Goal: Information Seeking & Learning: Learn about a topic

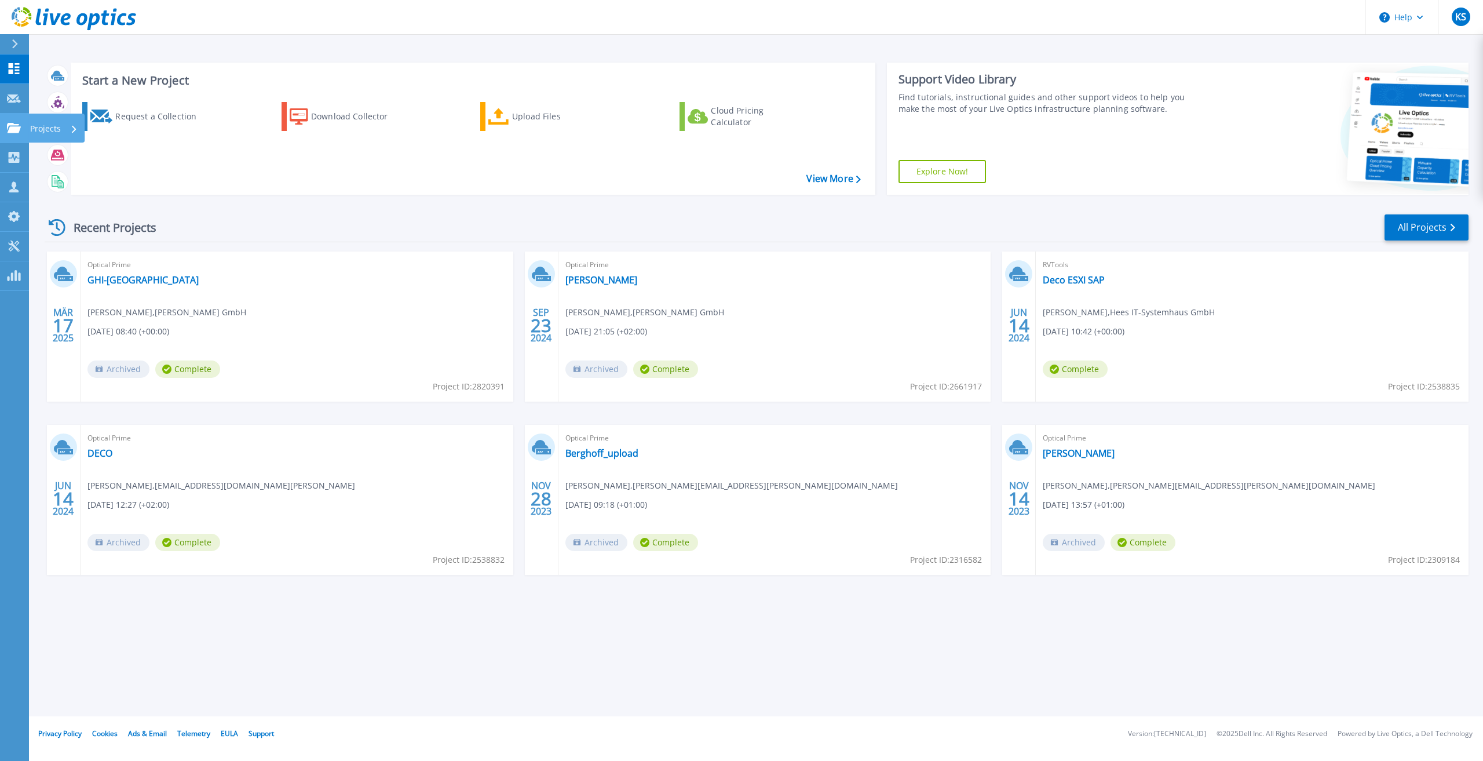
click at [19, 130] on icon at bounding box center [14, 128] width 14 height 10
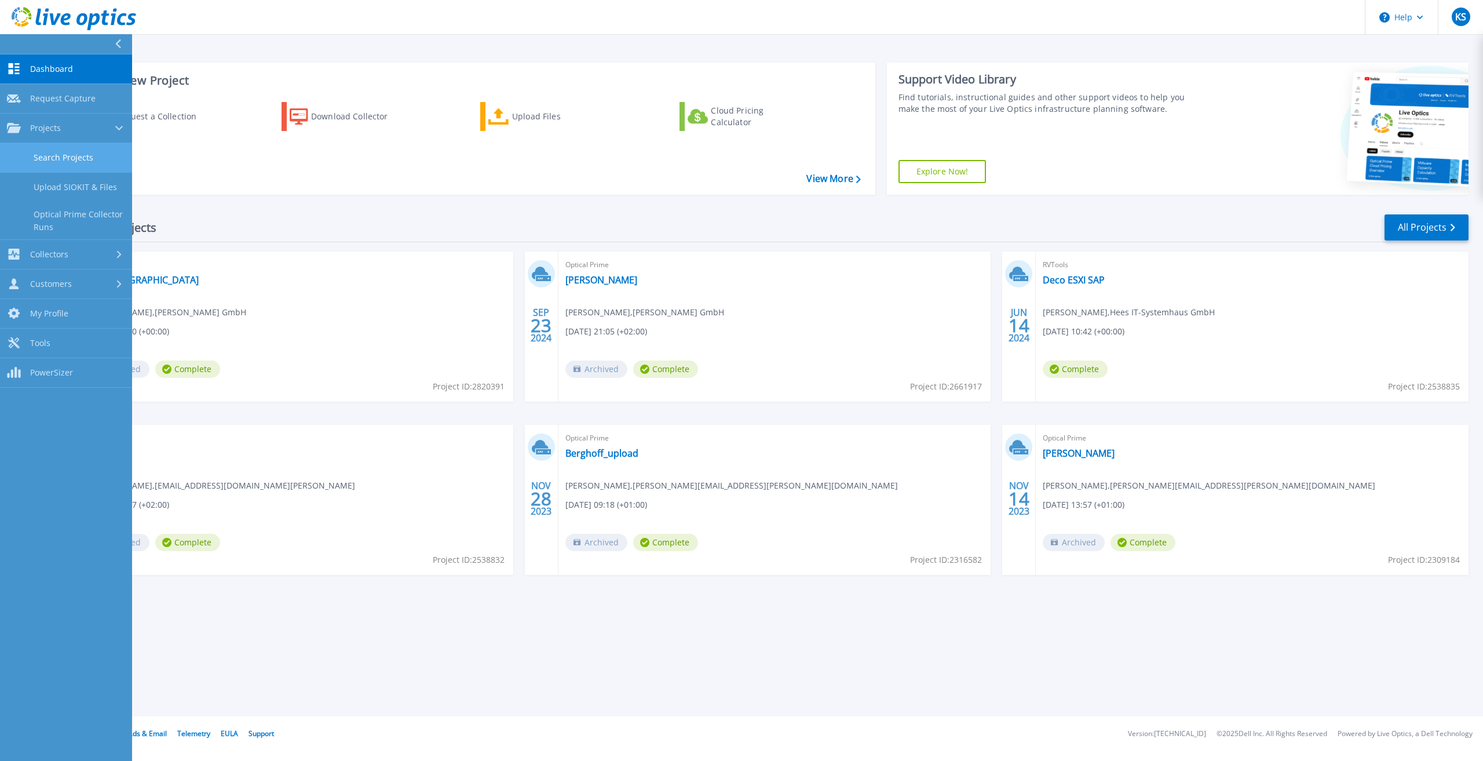
click at [65, 159] on link "Search Projects" at bounding box center [66, 158] width 132 height 30
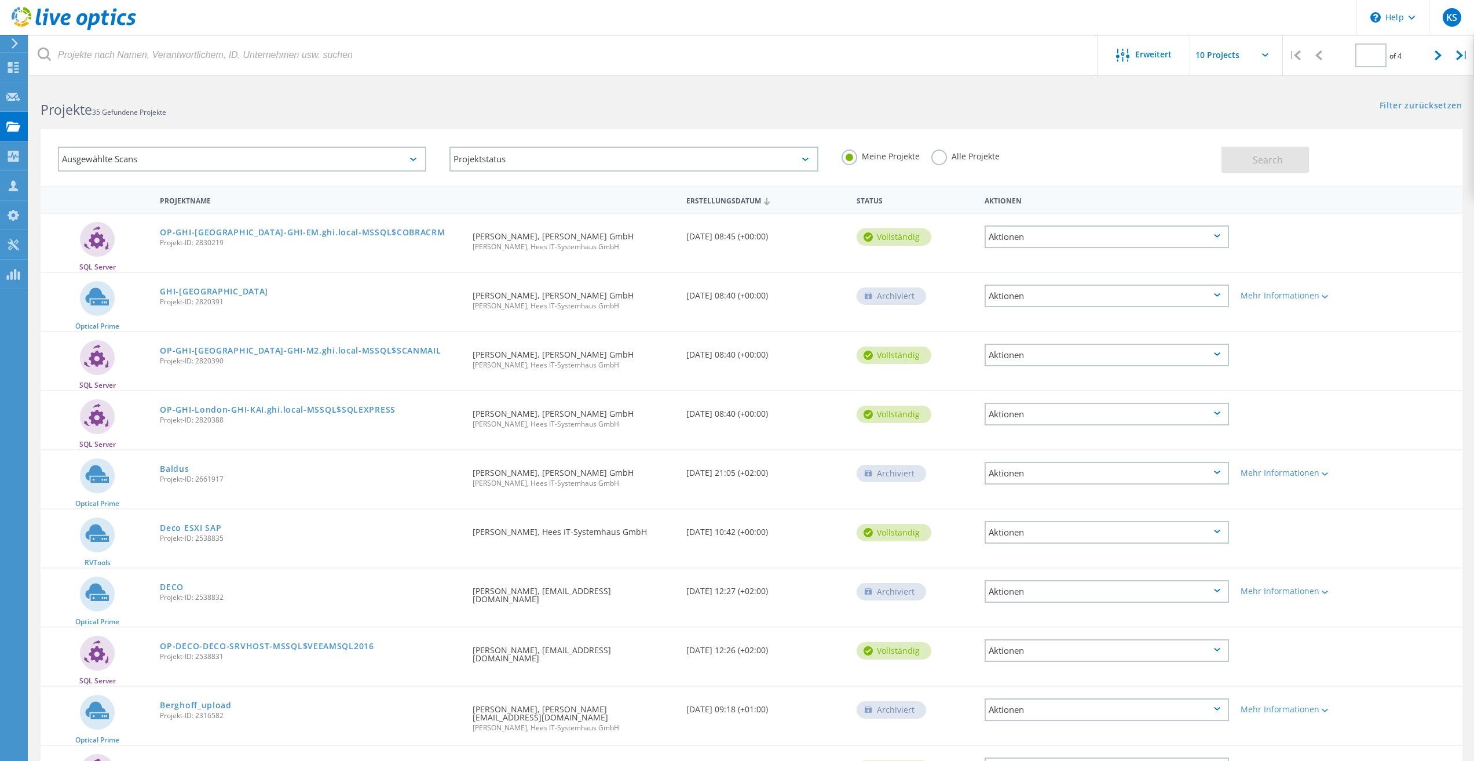
type input "1"
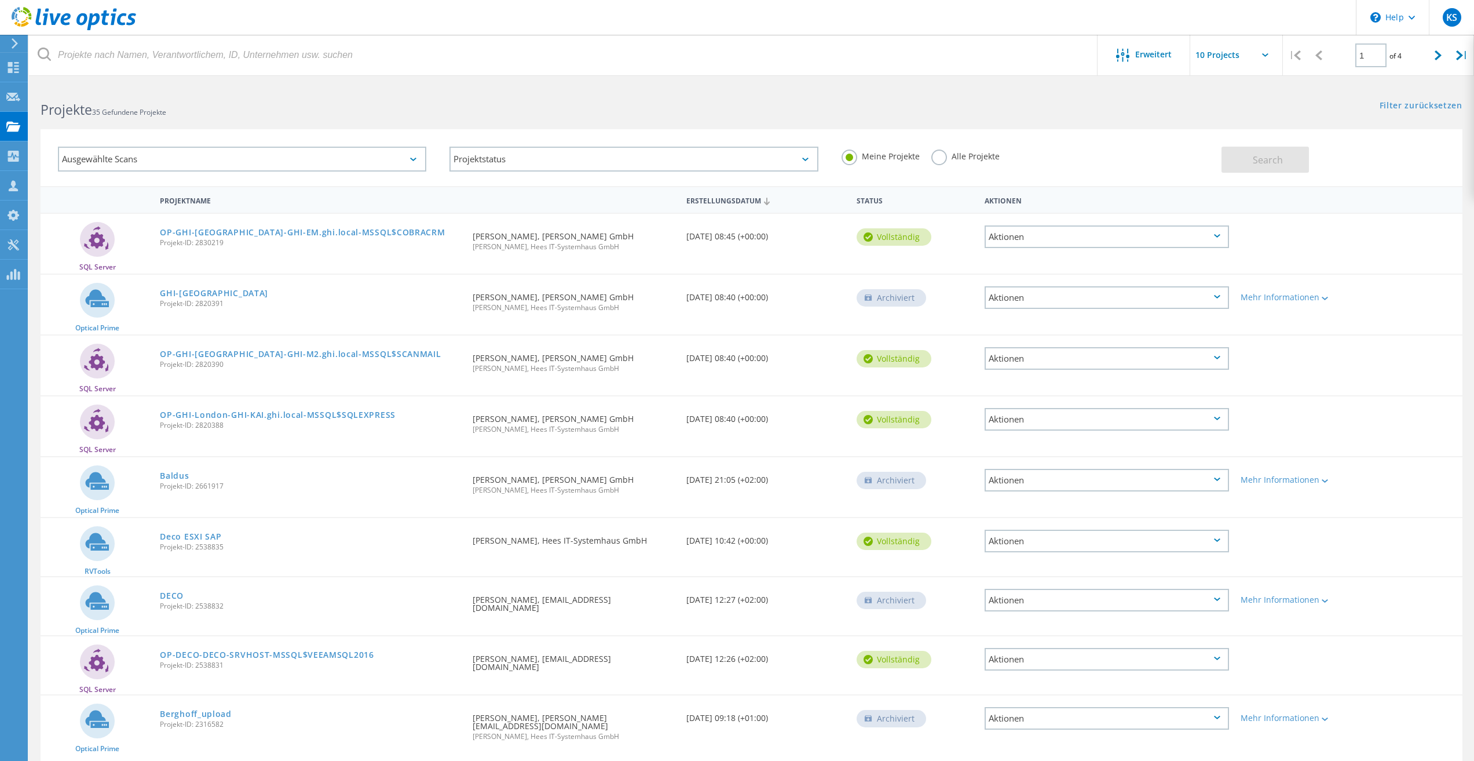
click at [954, 155] on label "Alle Projekte" at bounding box center [965, 154] width 68 height 11
click at [0, 0] on input "Alle Projekte" at bounding box center [0, 0] width 0 height 0
click at [1273, 159] on span "Search" at bounding box center [1268, 160] width 30 height 13
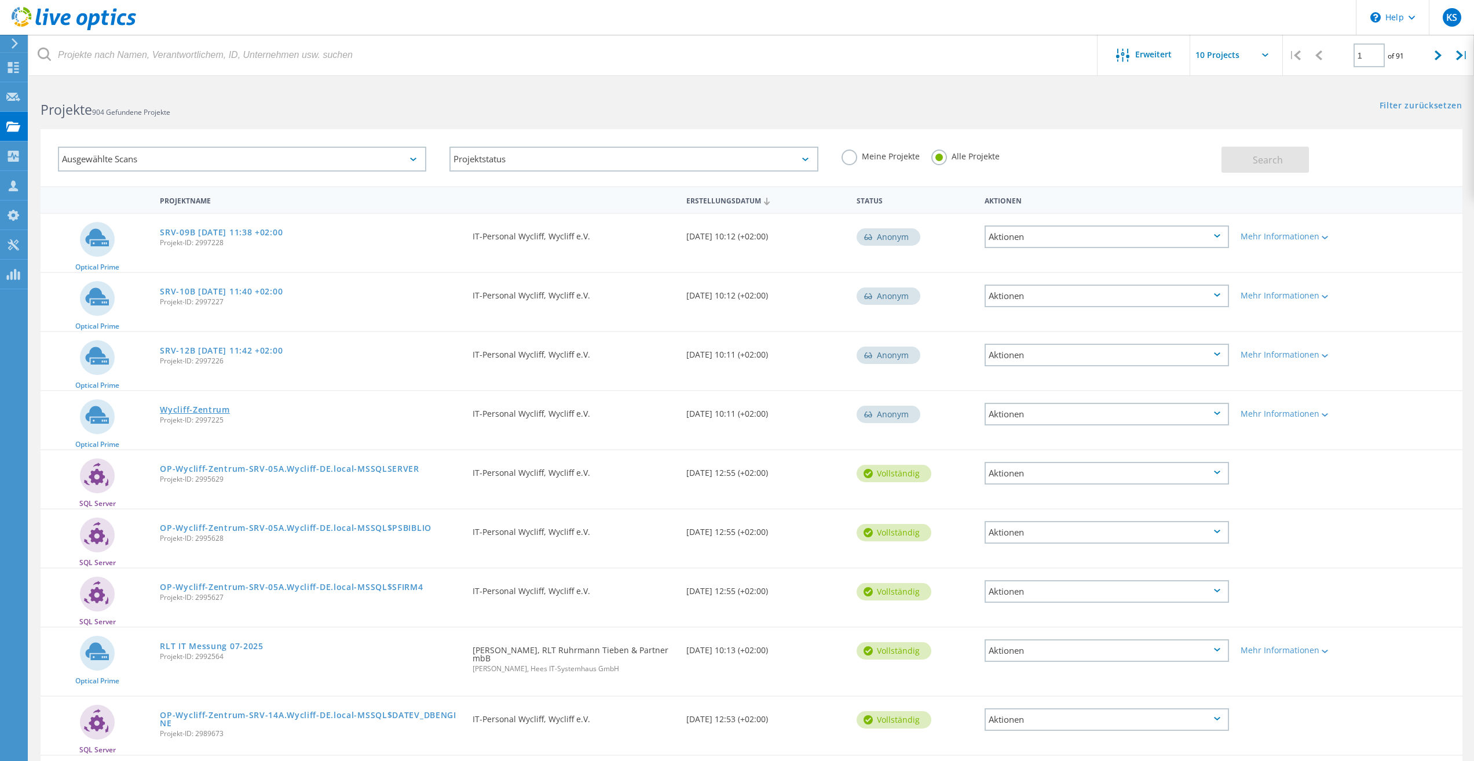
click at [210, 409] on link "Wycliff-Zentrum" at bounding box center [195, 409] width 70 height 8
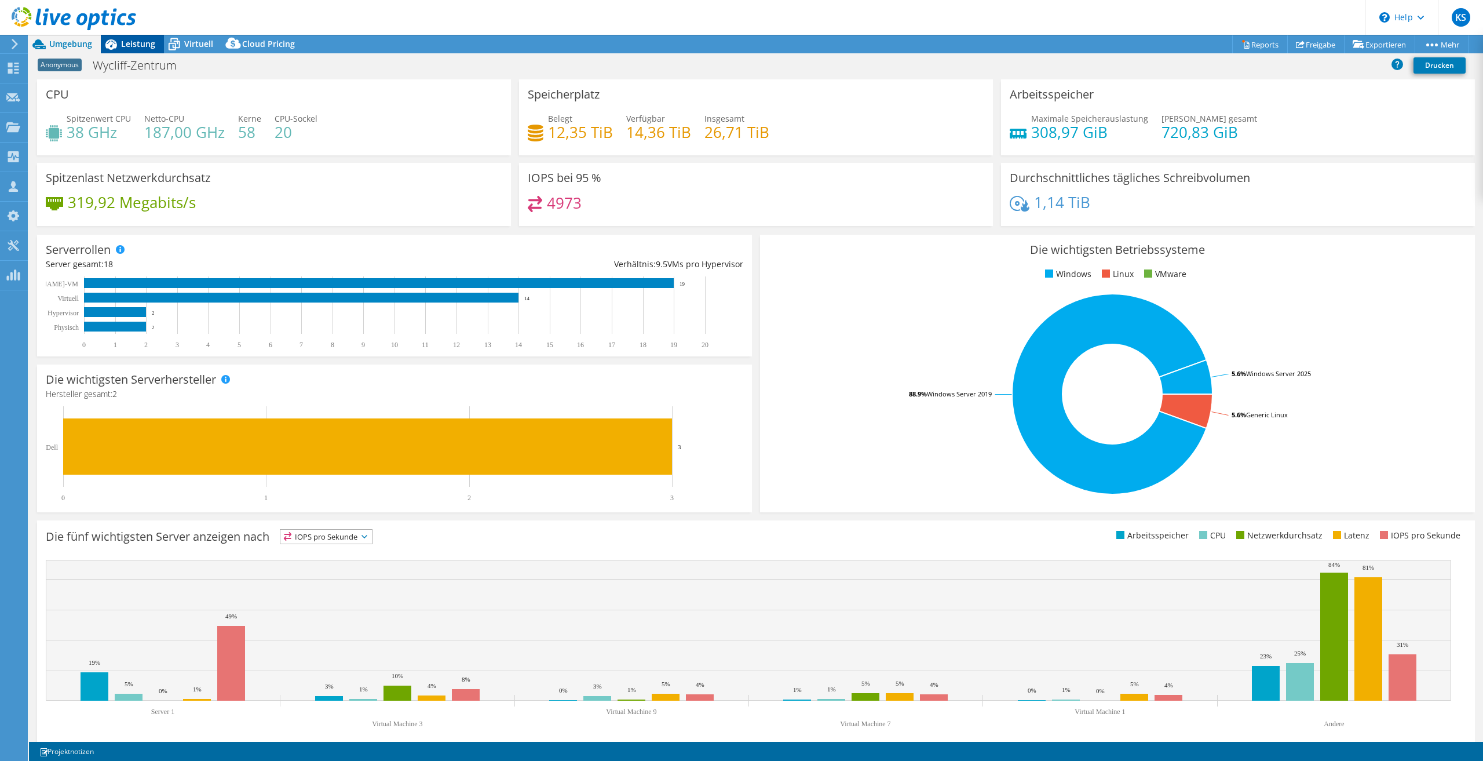
click at [137, 42] on span "Leistung" at bounding box center [138, 43] width 34 height 11
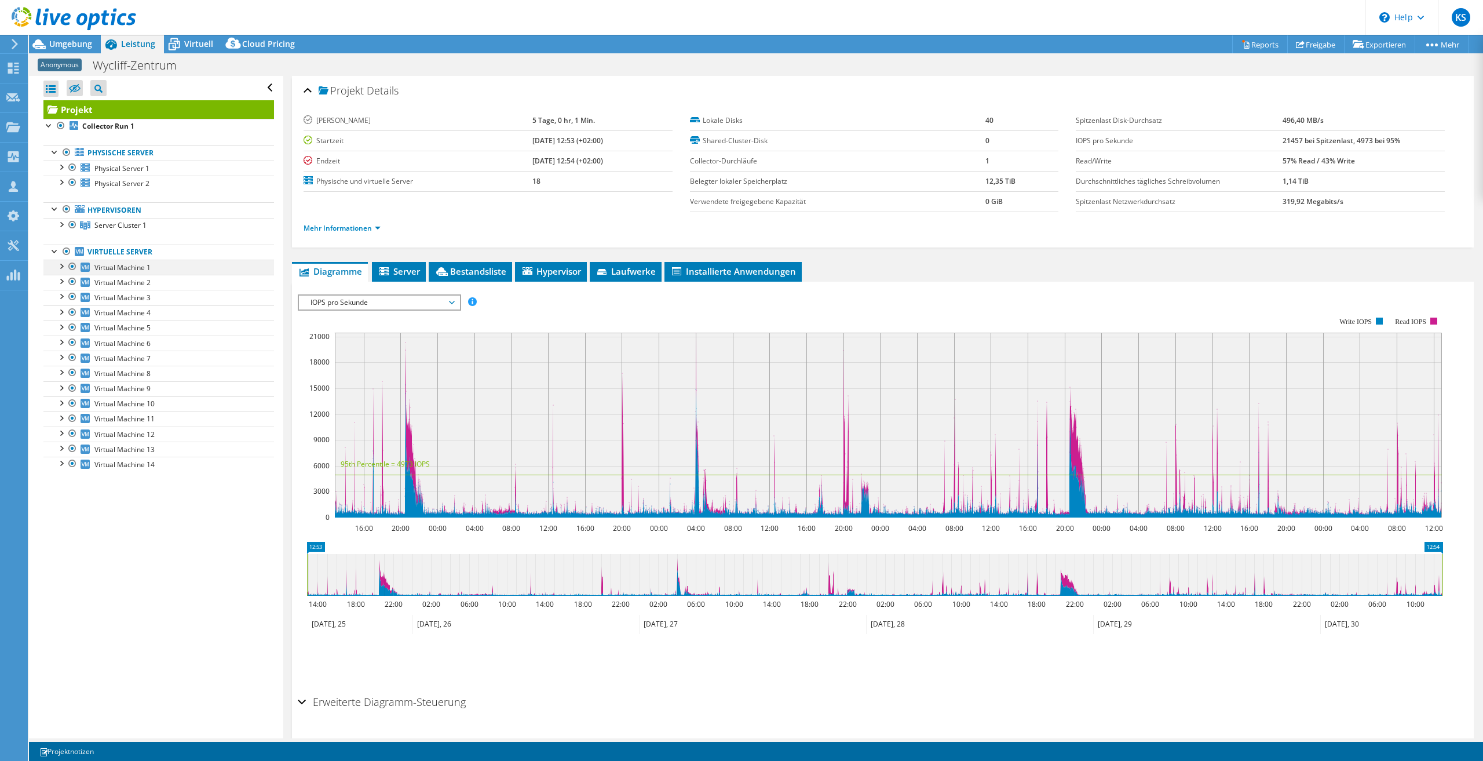
click at [63, 269] on div at bounding box center [61, 266] width 12 height 12
click at [61, 312] on div at bounding box center [61, 311] width 12 height 12
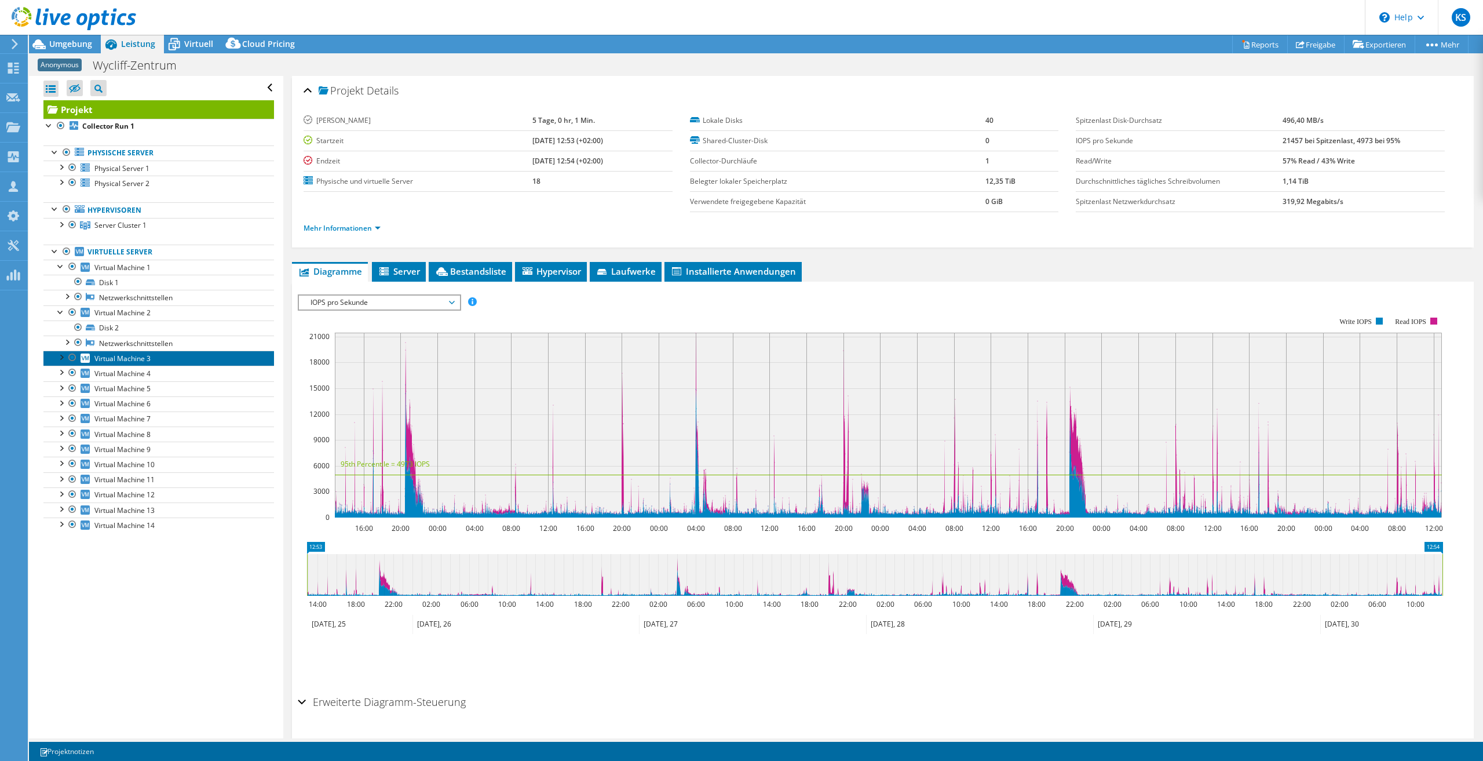
click at [120, 359] on span "Virtual Machine 3" at bounding box center [122, 358] width 56 height 10
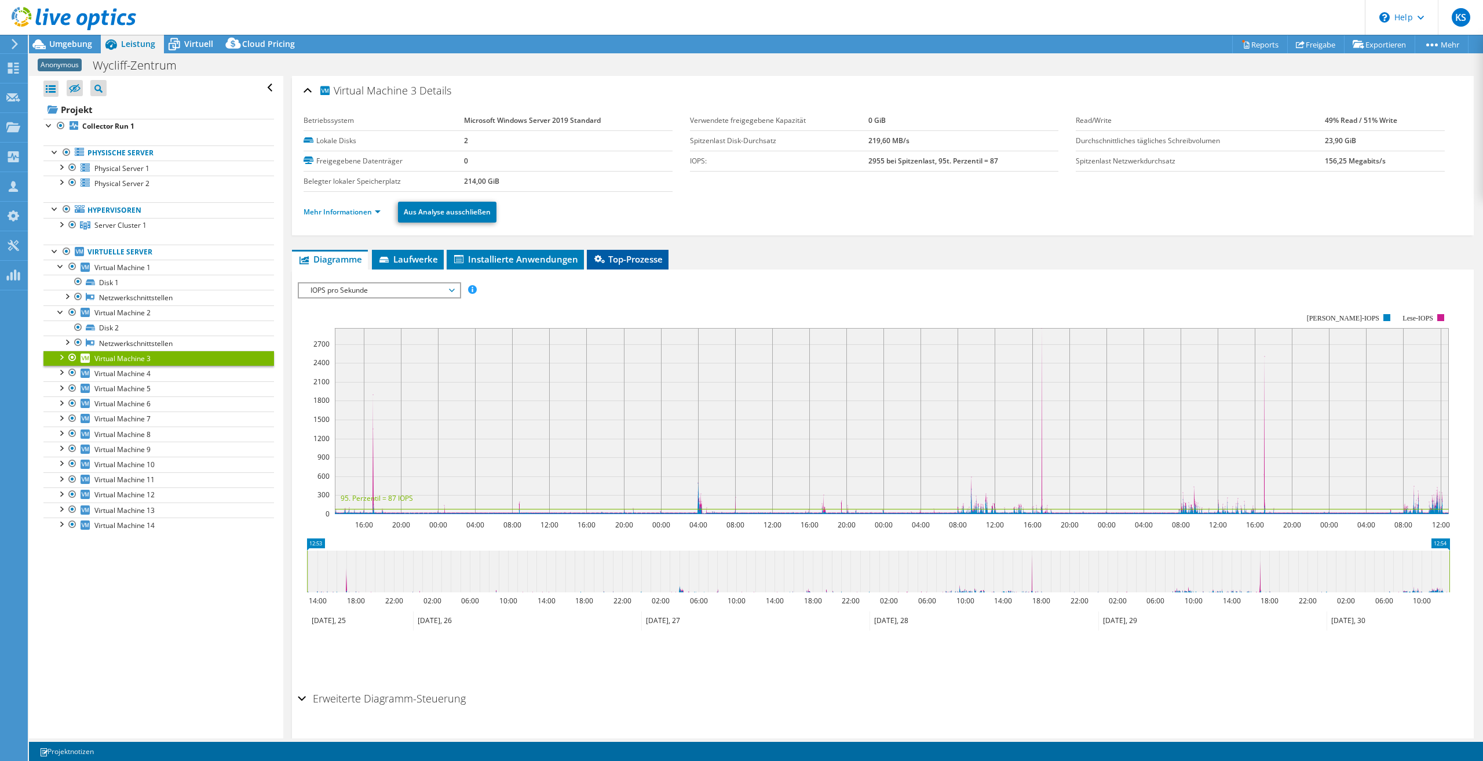
click at [642, 263] on span "Top-Prozesse" at bounding box center [628, 259] width 70 height 12
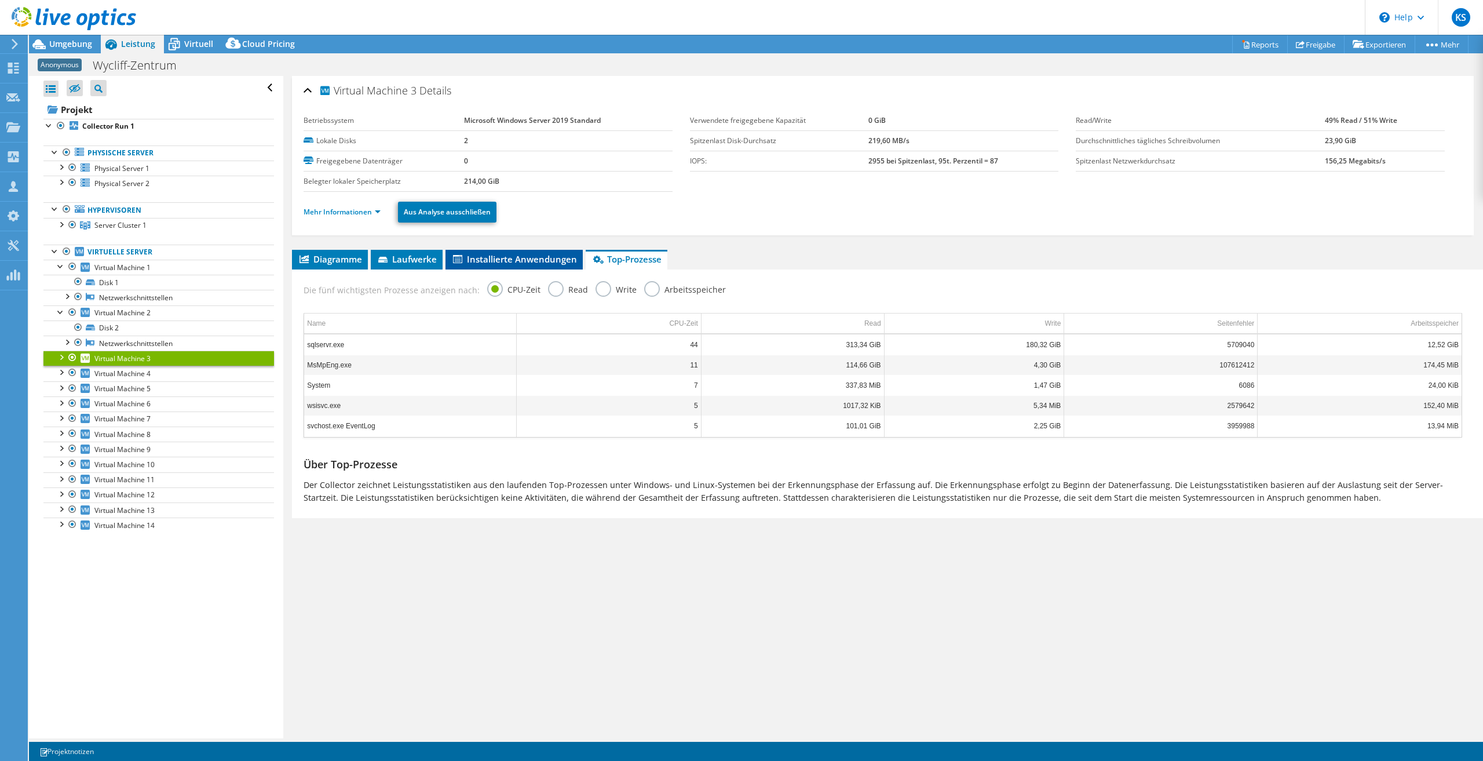
click at [523, 263] on span "Installierte Anwendungen" at bounding box center [514, 259] width 126 height 12
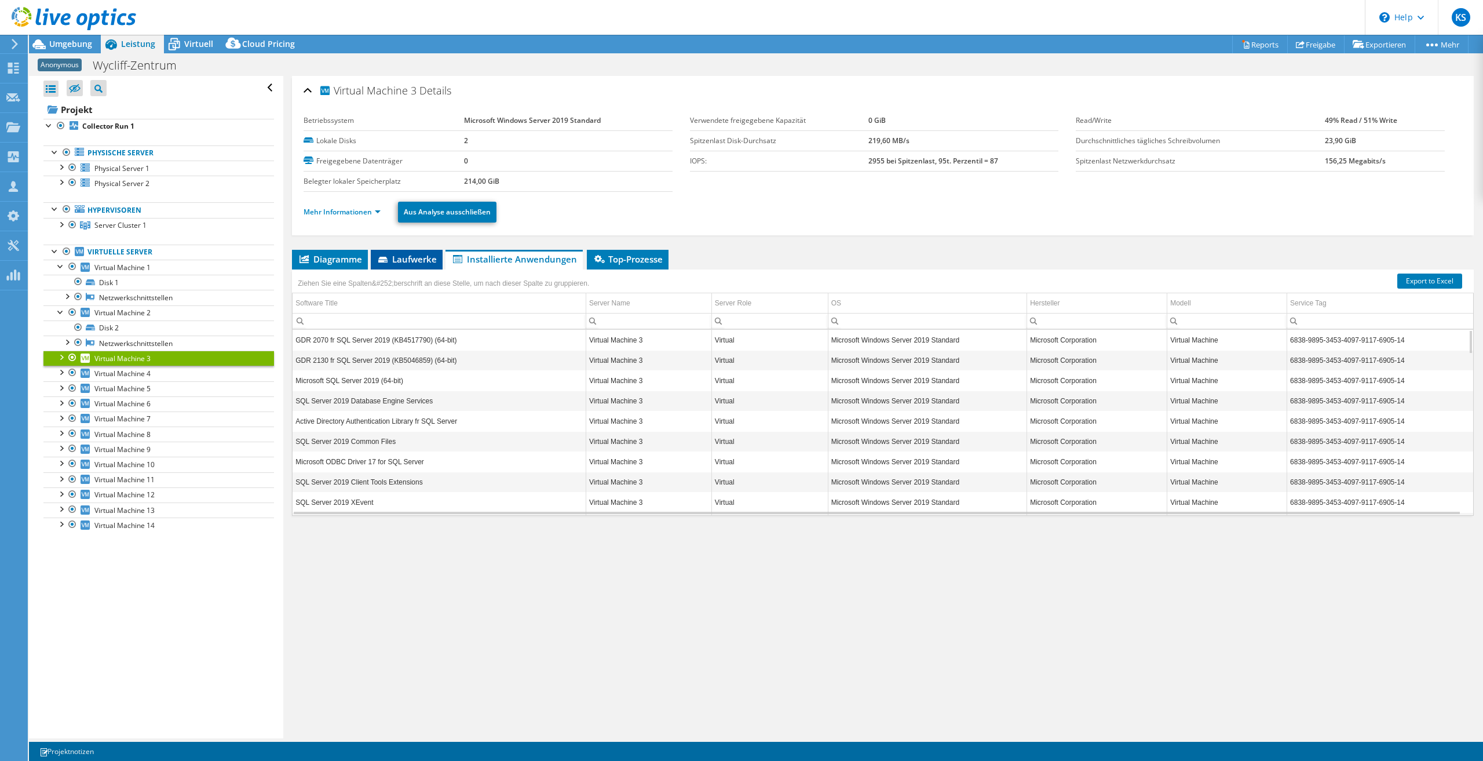
click at [413, 257] on span "Laufwerke" at bounding box center [407, 259] width 60 height 12
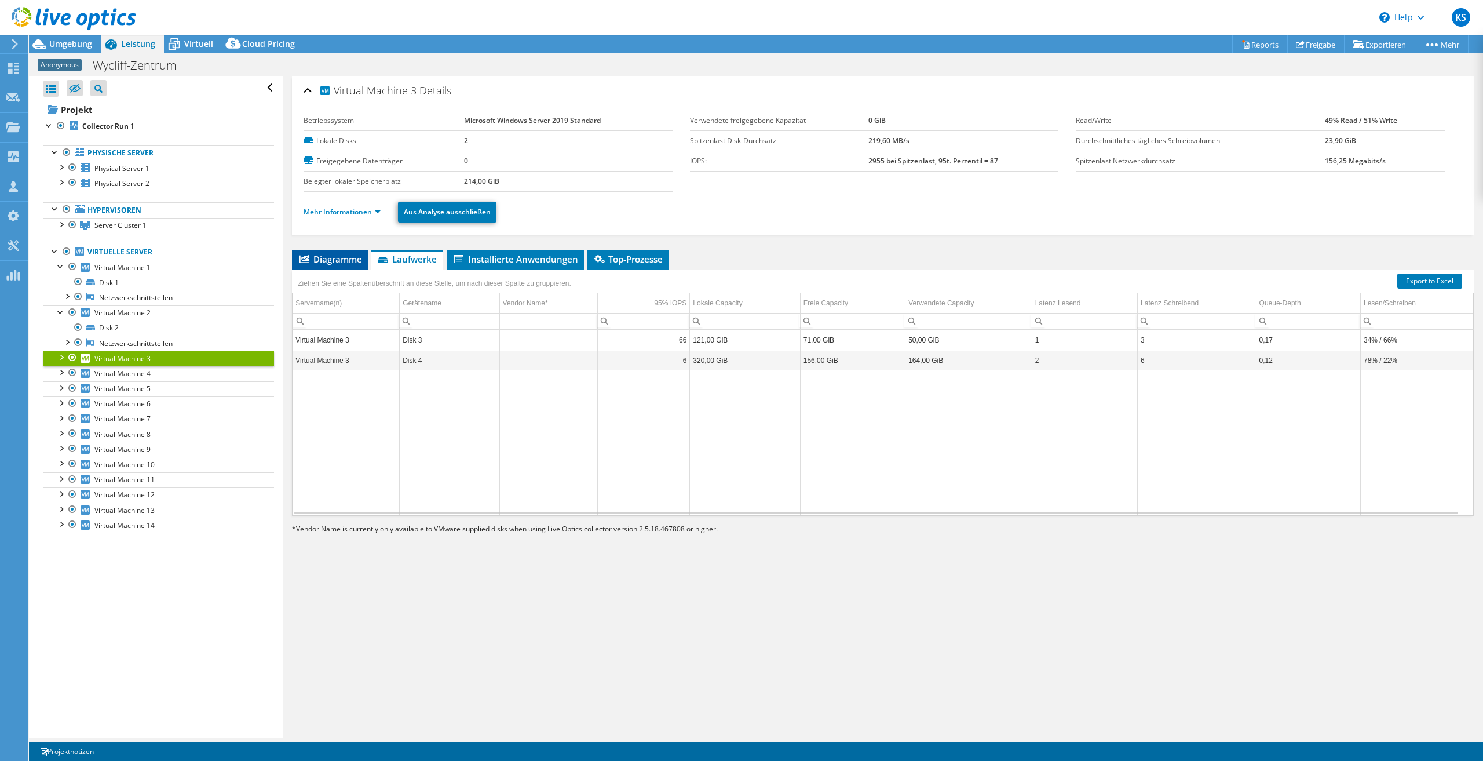
click at [347, 257] on span "Diagramme" at bounding box center [330, 259] width 64 height 12
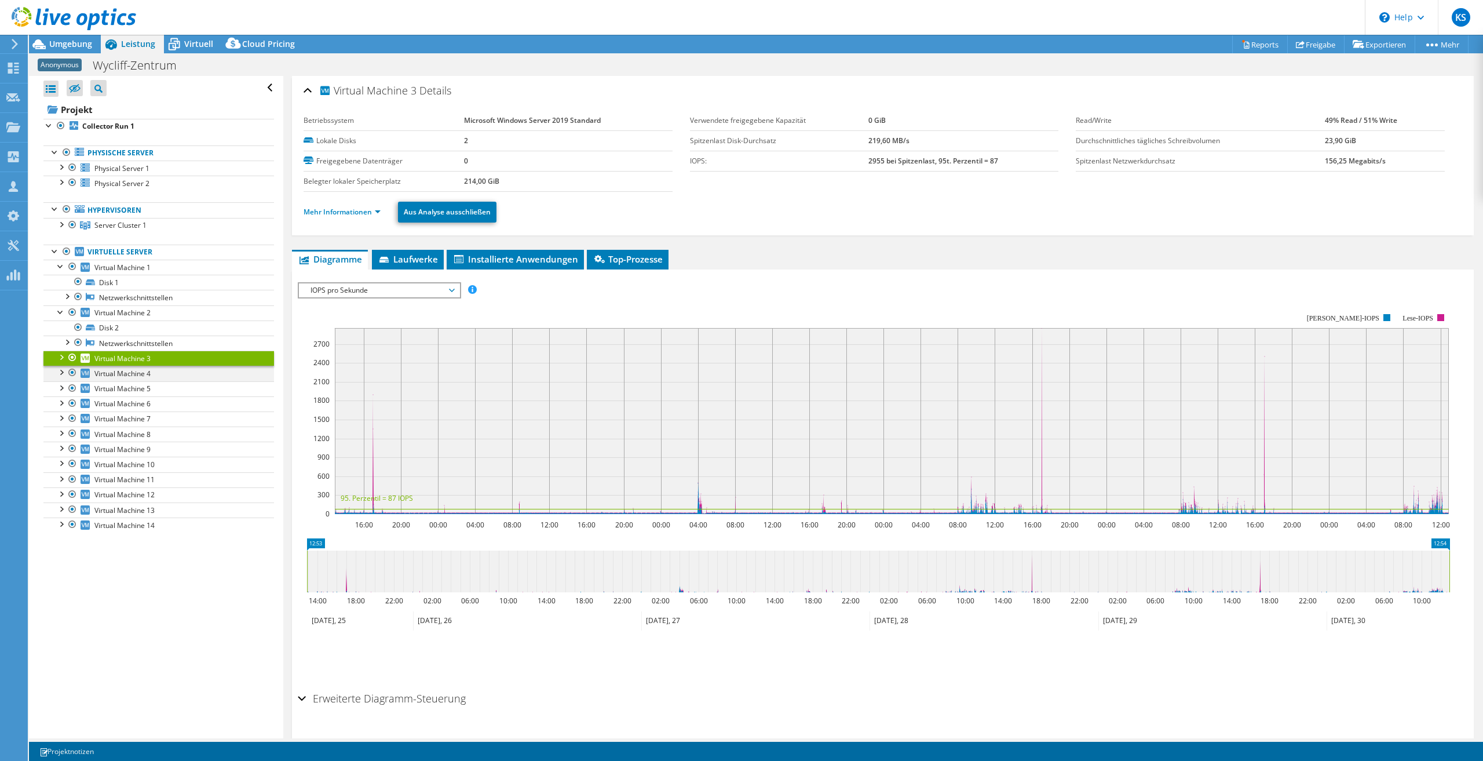
click at [57, 376] on div at bounding box center [61, 372] width 12 height 12
click at [122, 371] on span "Virtual Machine 4" at bounding box center [122, 373] width 56 height 10
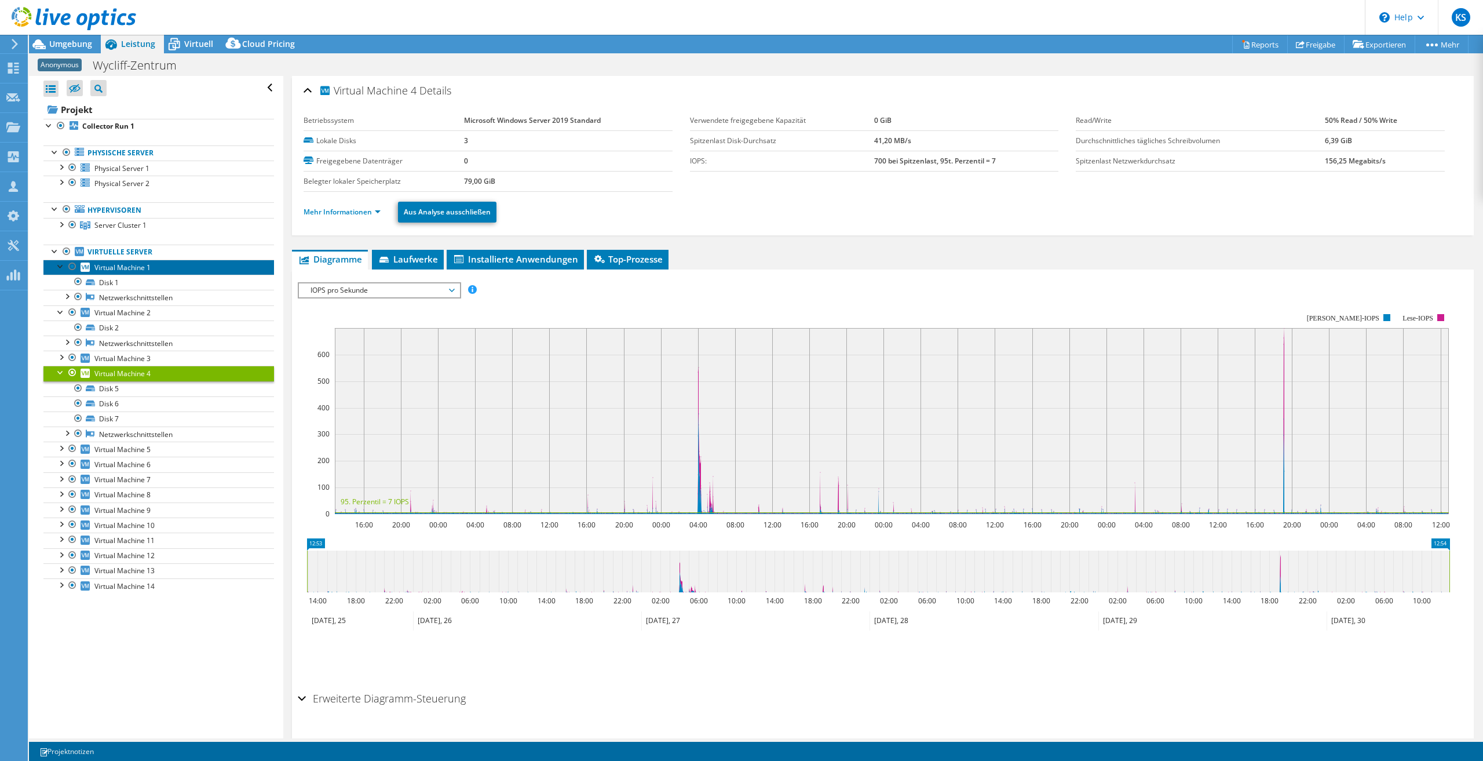
click at [132, 269] on span "Virtual Machine 1" at bounding box center [122, 267] width 56 height 10
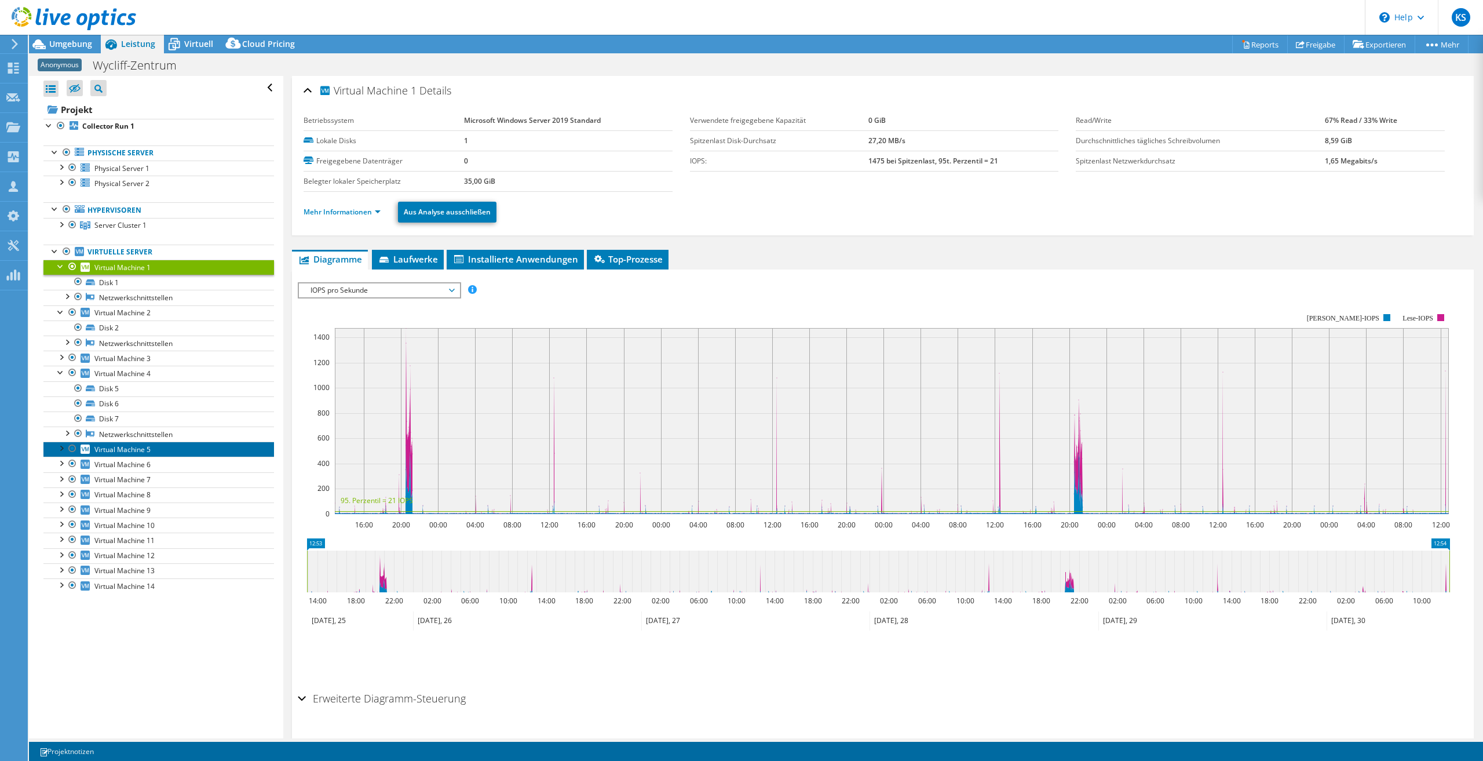
click at [176, 453] on link "Virtual Machine 5" at bounding box center [158, 448] width 231 height 15
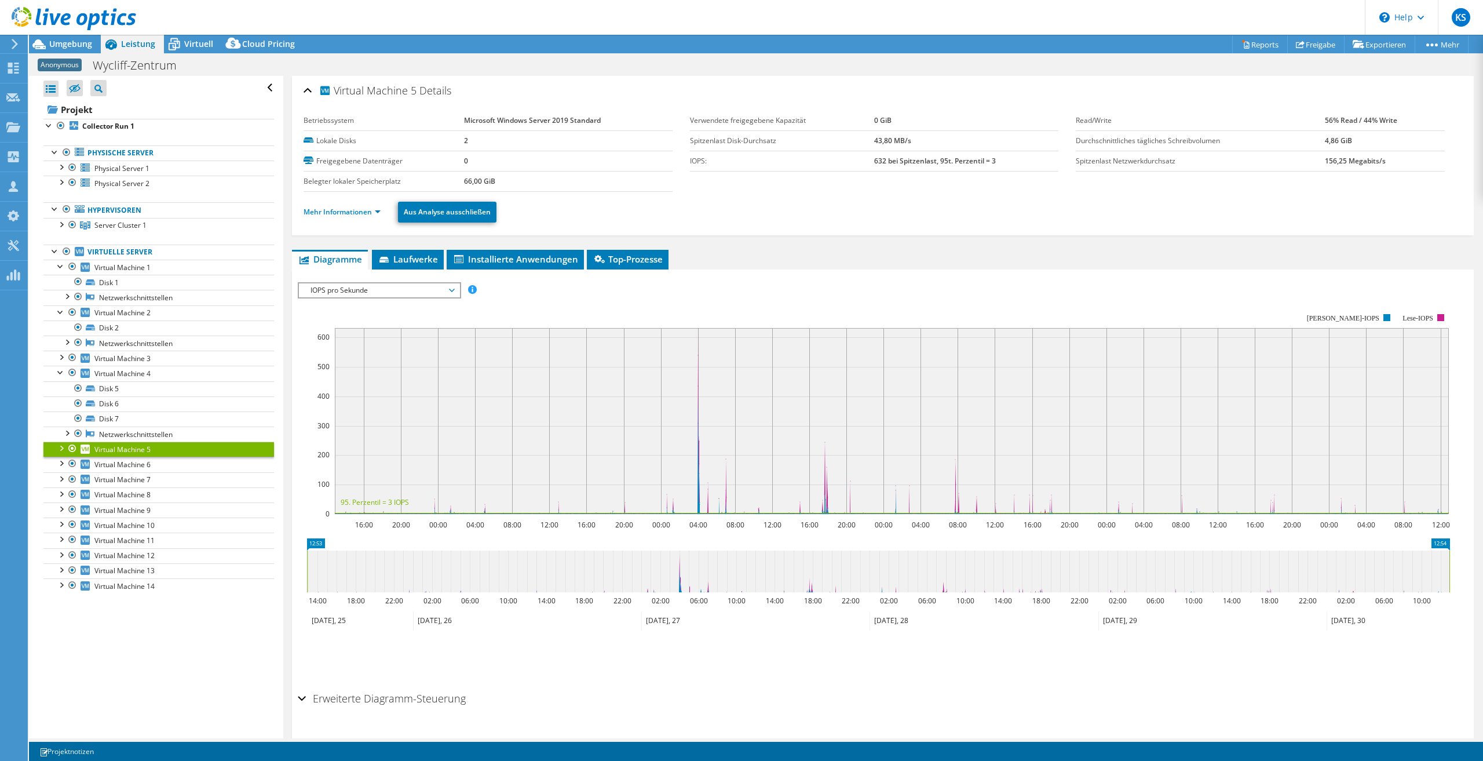
click at [59, 448] on div at bounding box center [61, 447] width 12 height 12
click at [528, 246] on div "Virtual Machine 5 Details Betriebssystem Microsoft Windows Server 2019 Standard…" at bounding box center [882, 421] width 1199 height 691
click at [523, 265] on li "Installierte Anwendungen" at bounding box center [515, 260] width 137 height 20
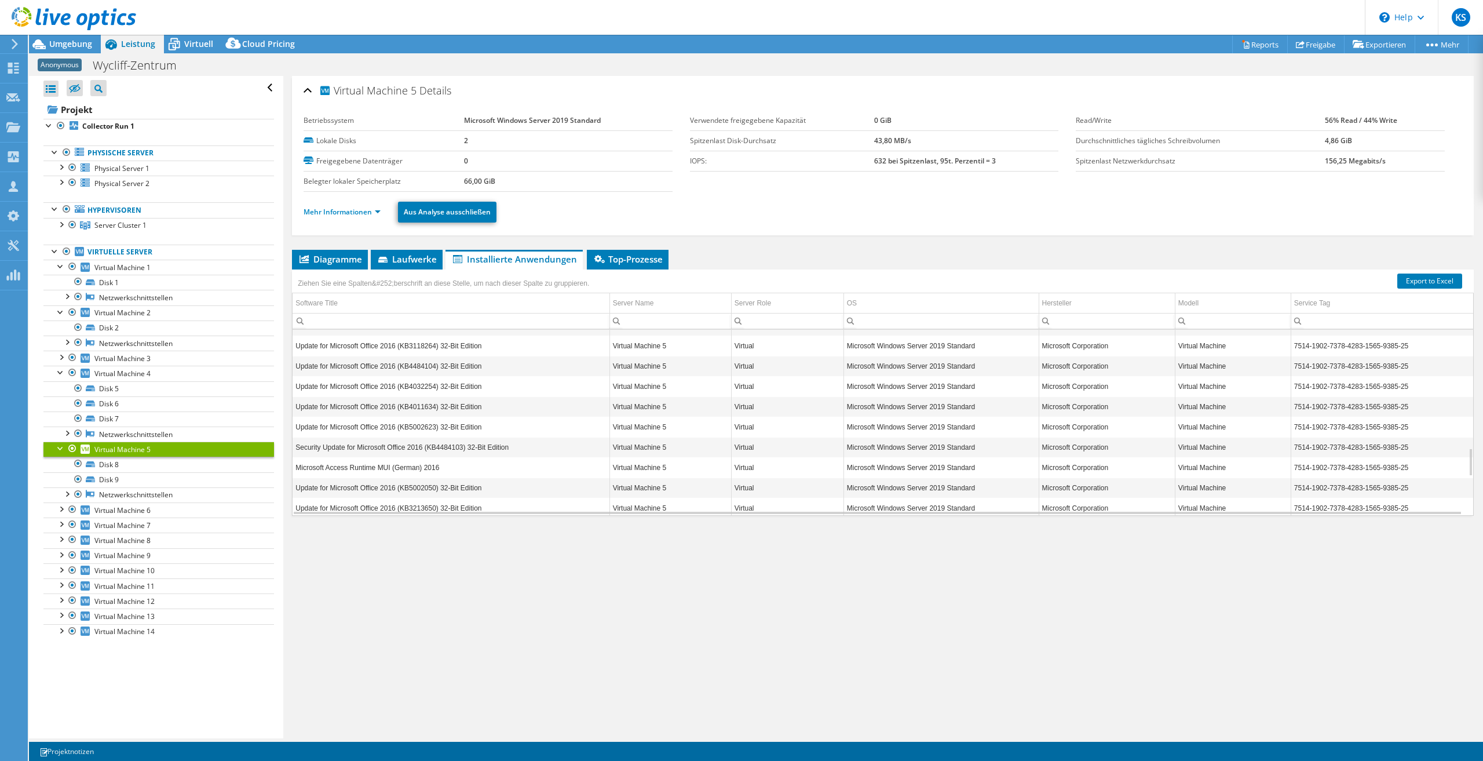
scroll to position [1016, 0]
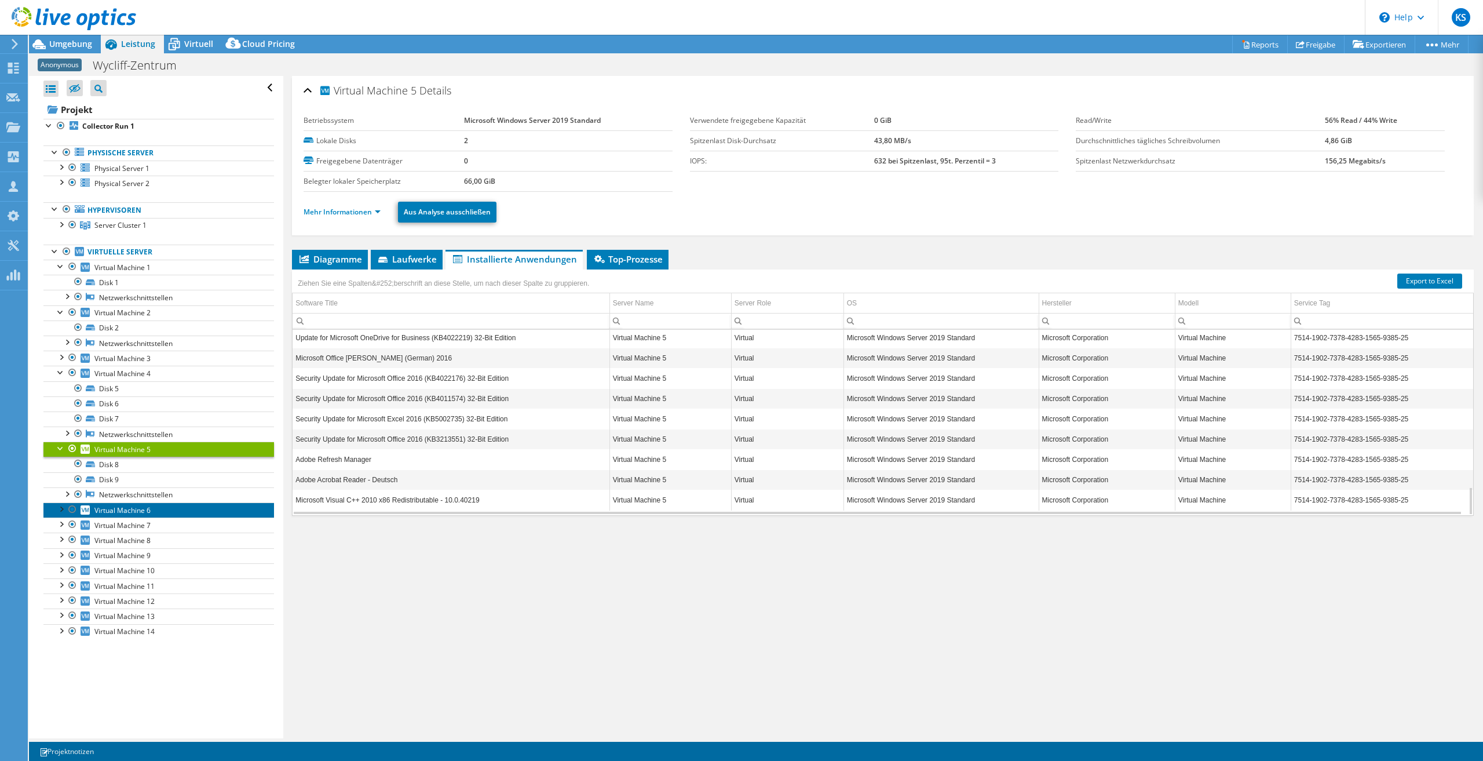
click at [141, 503] on link "Virtual Machine 6" at bounding box center [158, 509] width 231 height 15
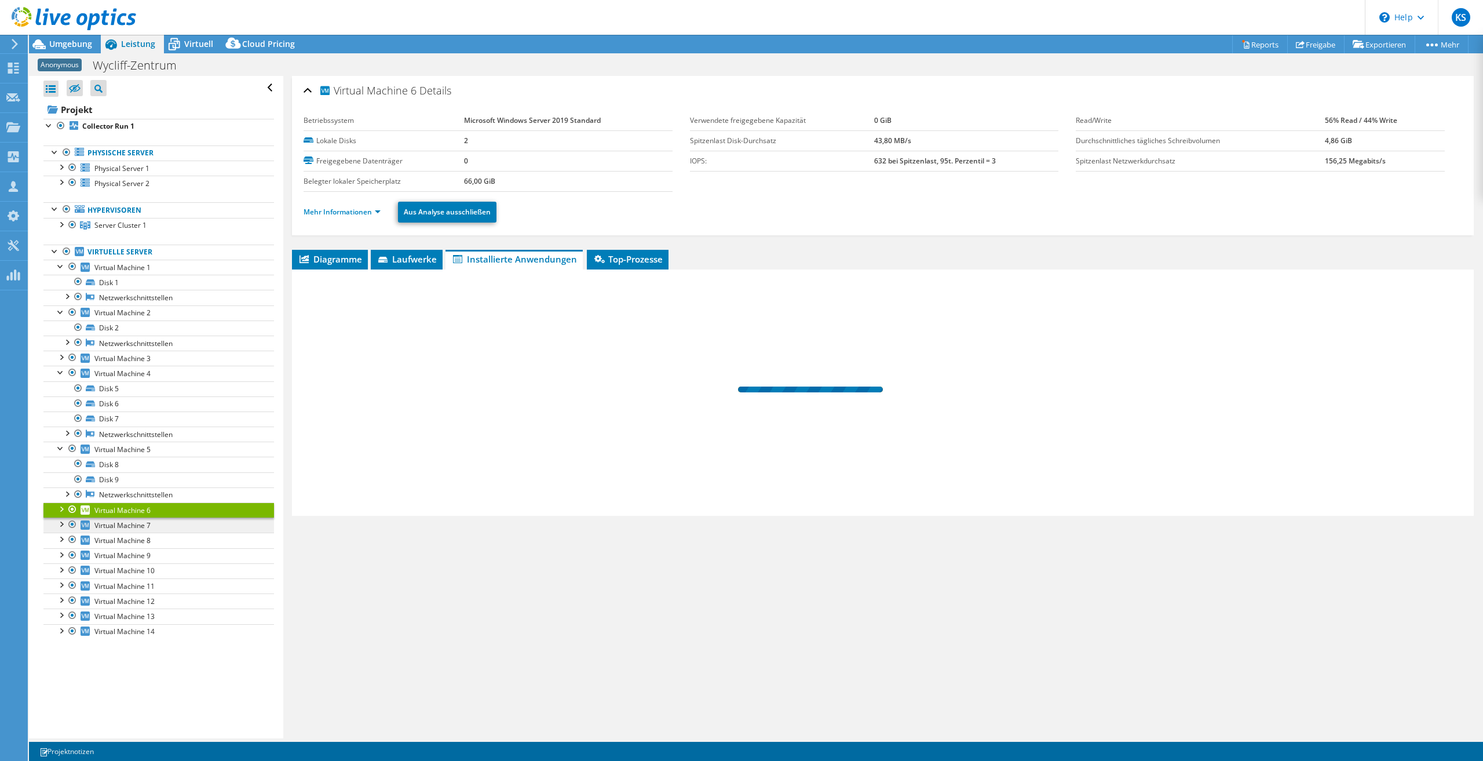
click at [57, 510] on div at bounding box center [61, 508] width 12 height 12
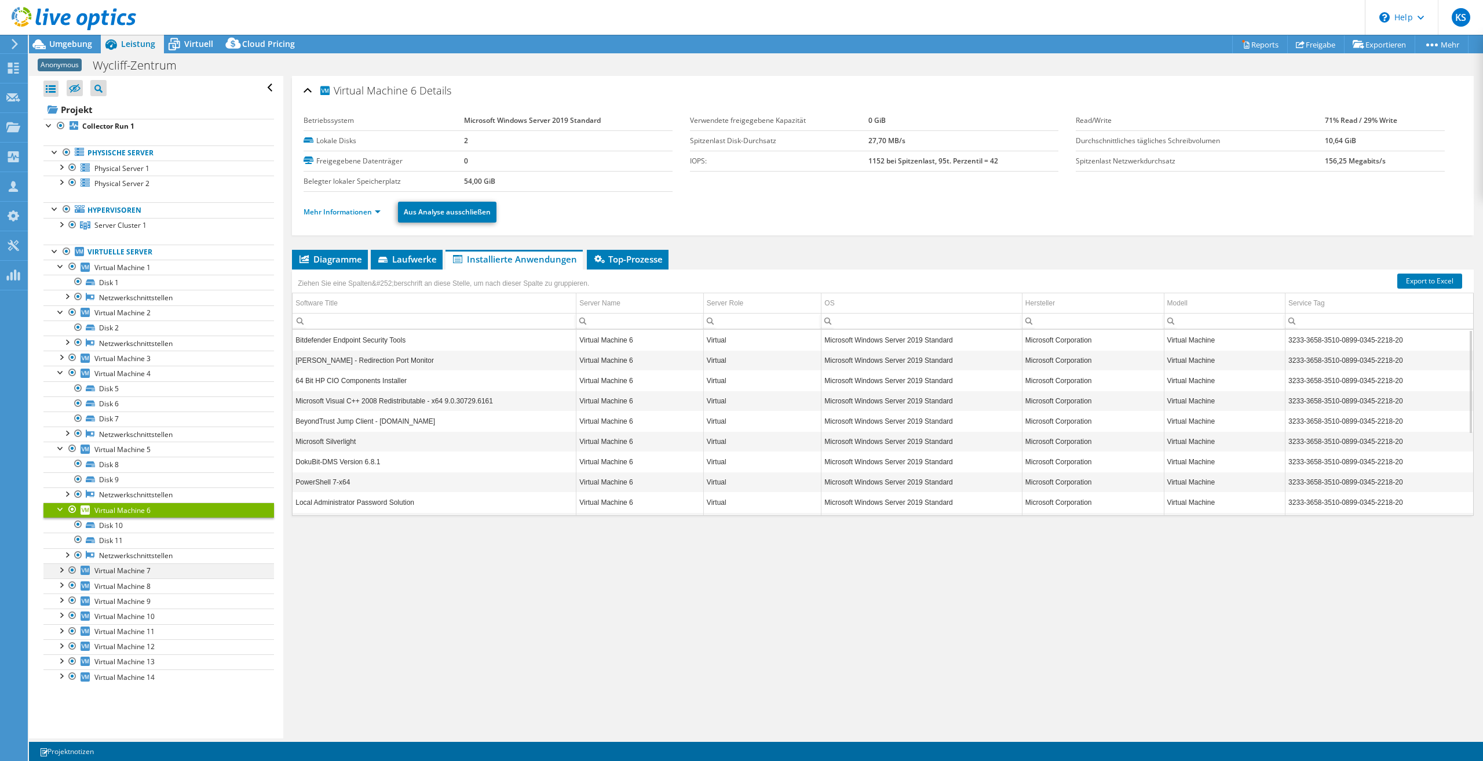
click at [59, 574] on div at bounding box center [61, 569] width 12 height 12
click at [63, 659] on div at bounding box center [61, 660] width 12 height 12
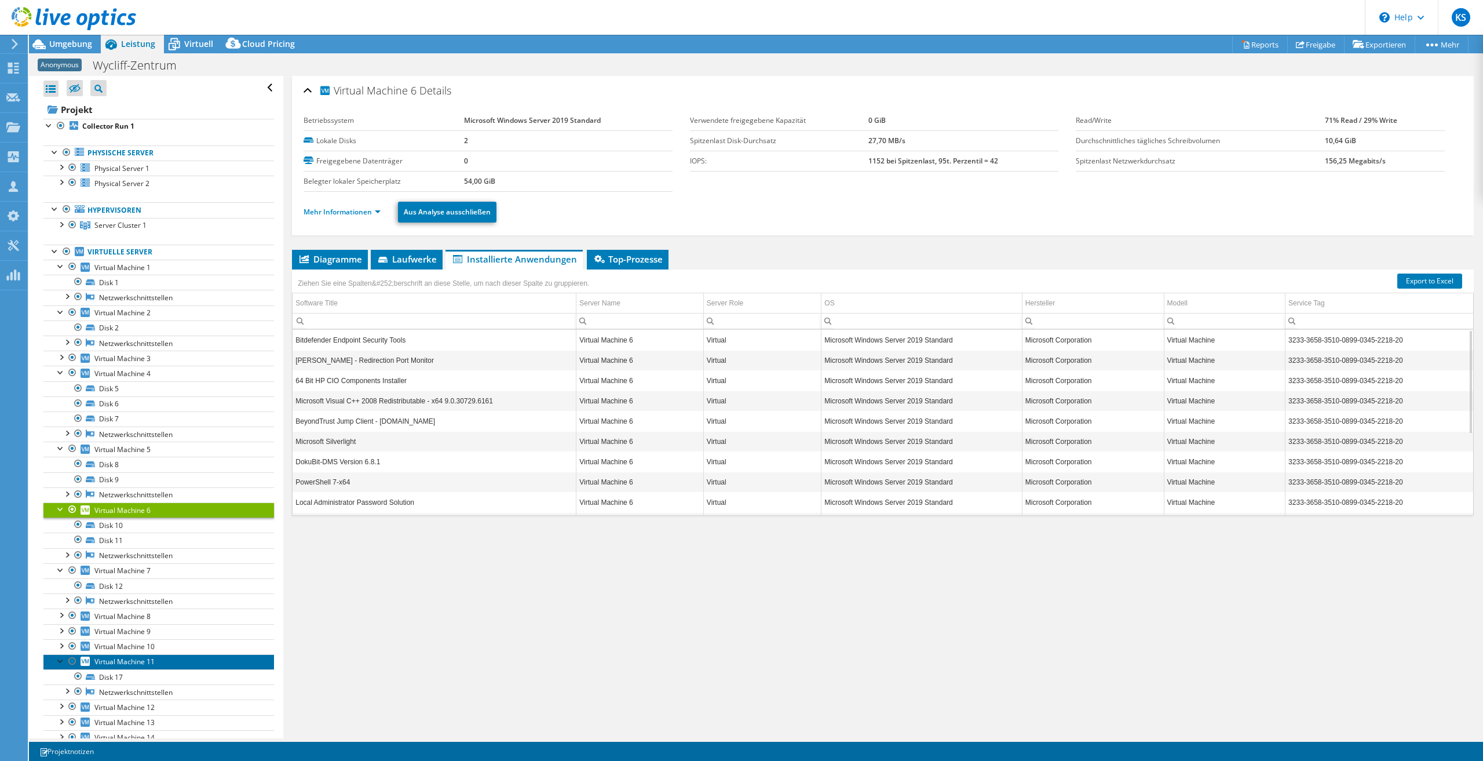
click at [149, 668] on link "Virtual Machine 11" at bounding box center [158, 661] width 231 height 15
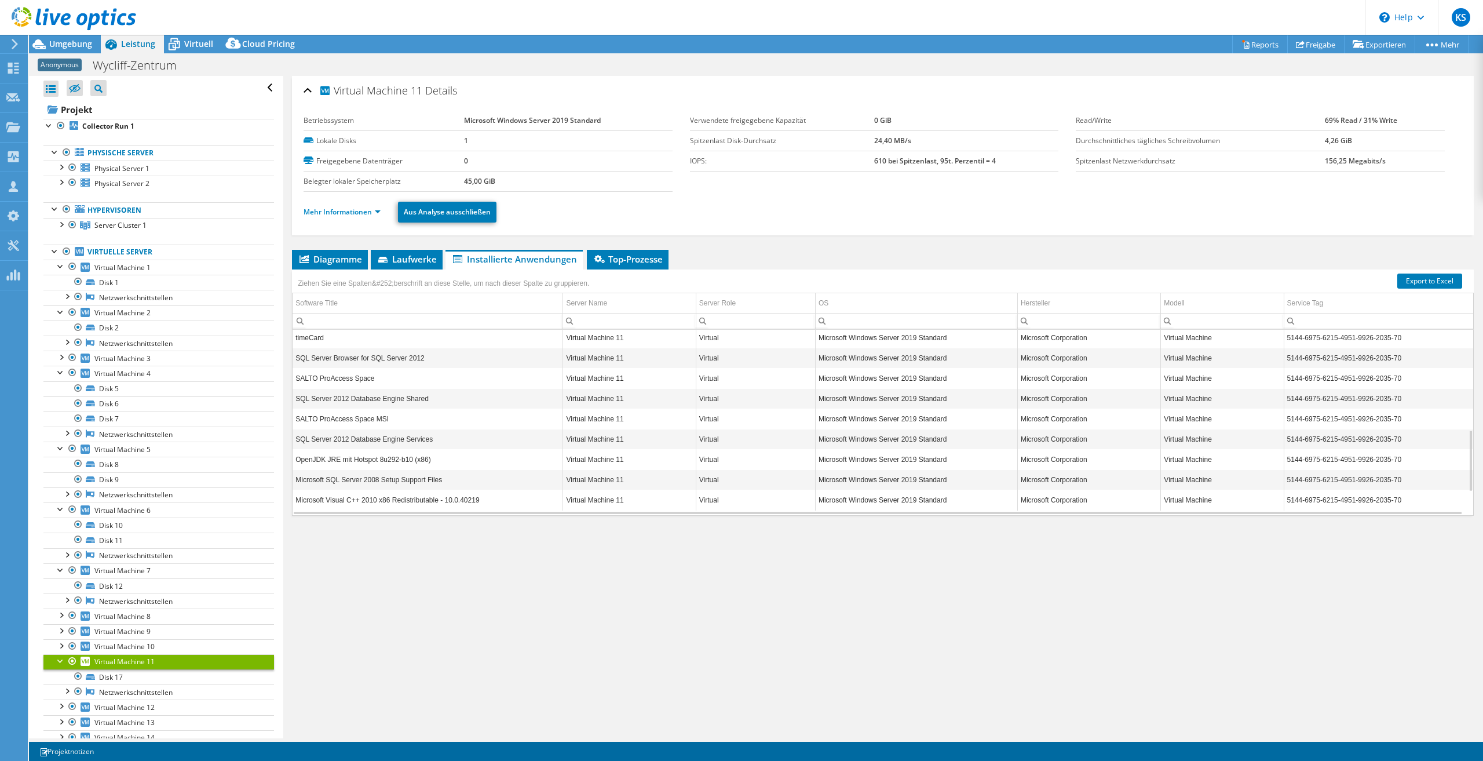
scroll to position [0, 0]
click at [392, 266] on li "Laufwerke" at bounding box center [407, 260] width 72 height 20
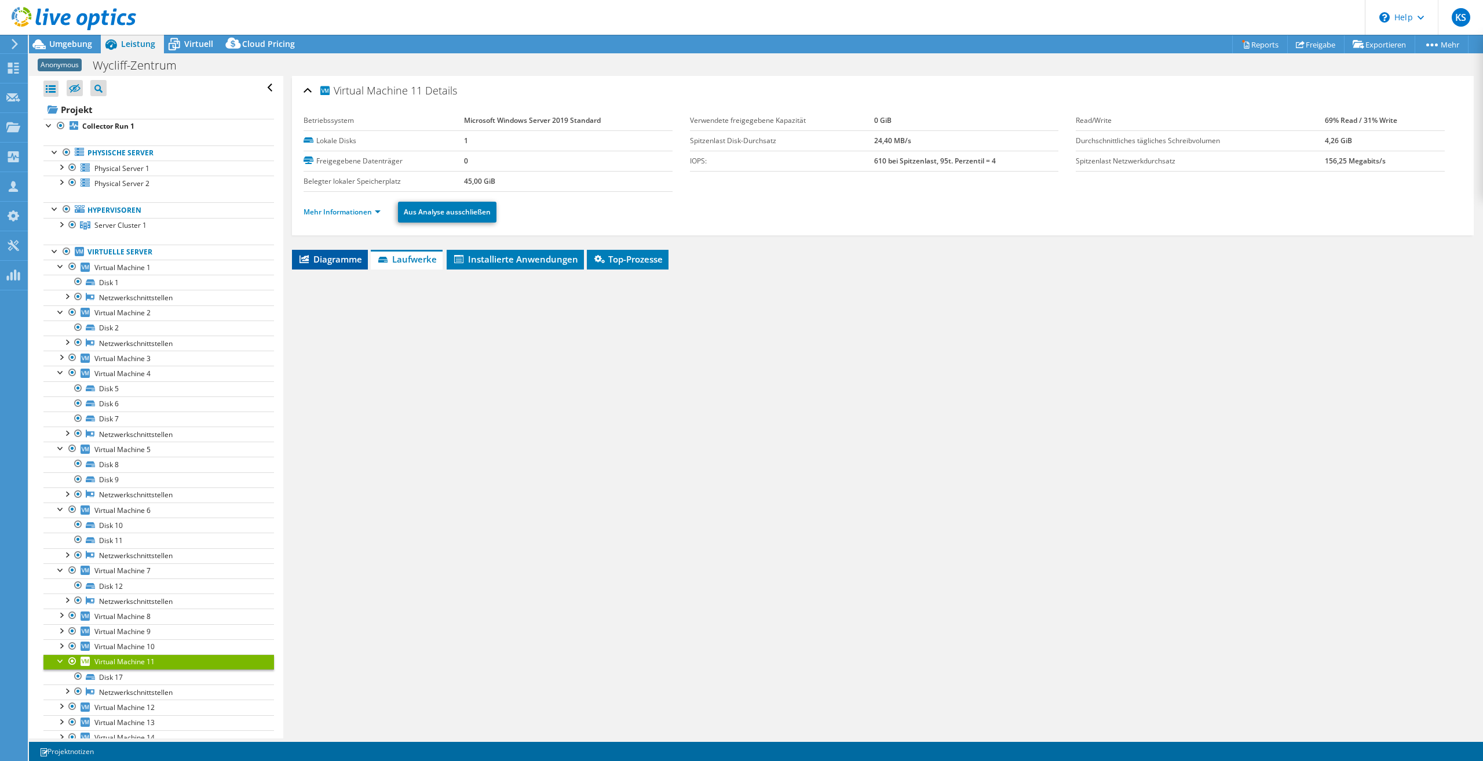
click at [343, 260] on span "Diagramme" at bounding box center [330, 259] width 64 height 12
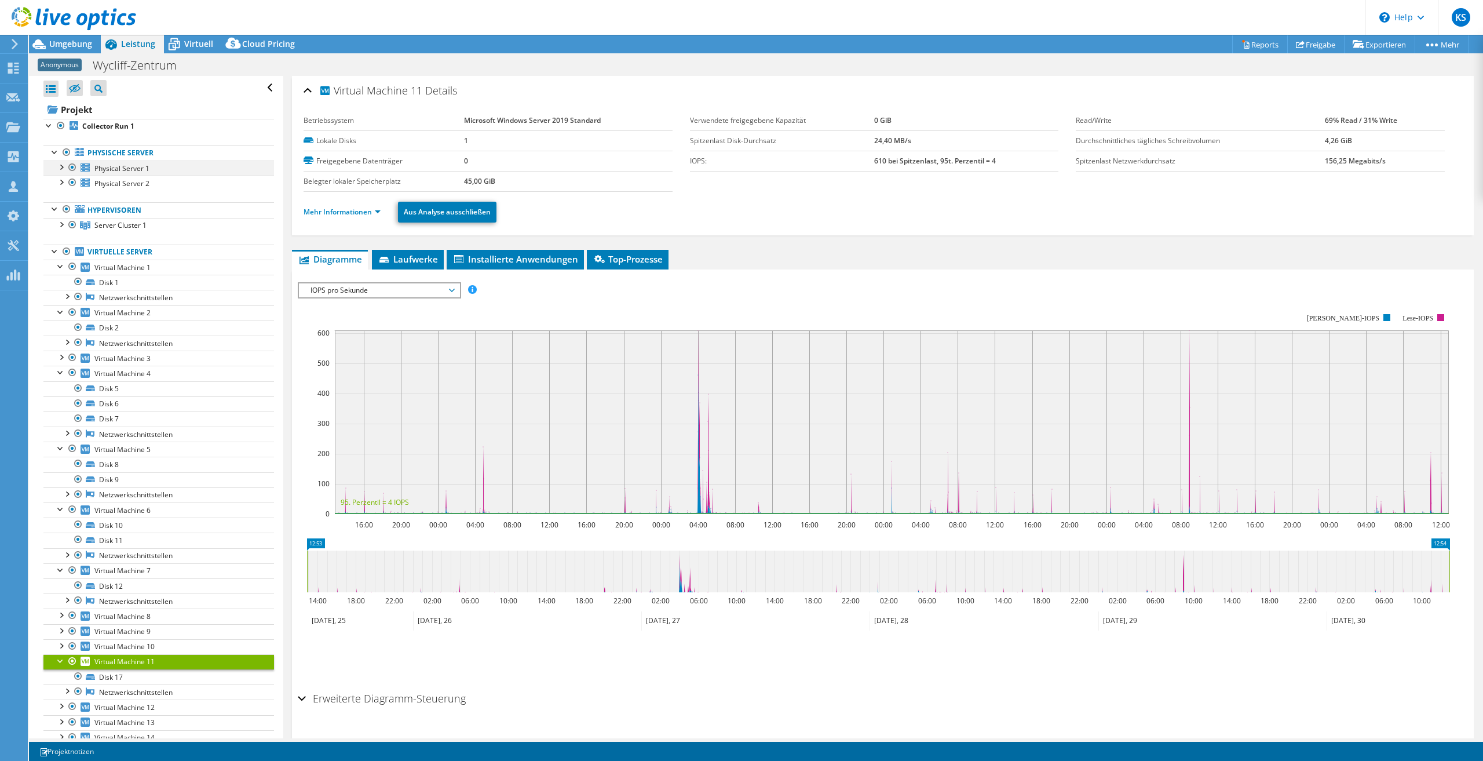
click at [61, 170] on div at bounding box center [61, 166] width 12 height 12
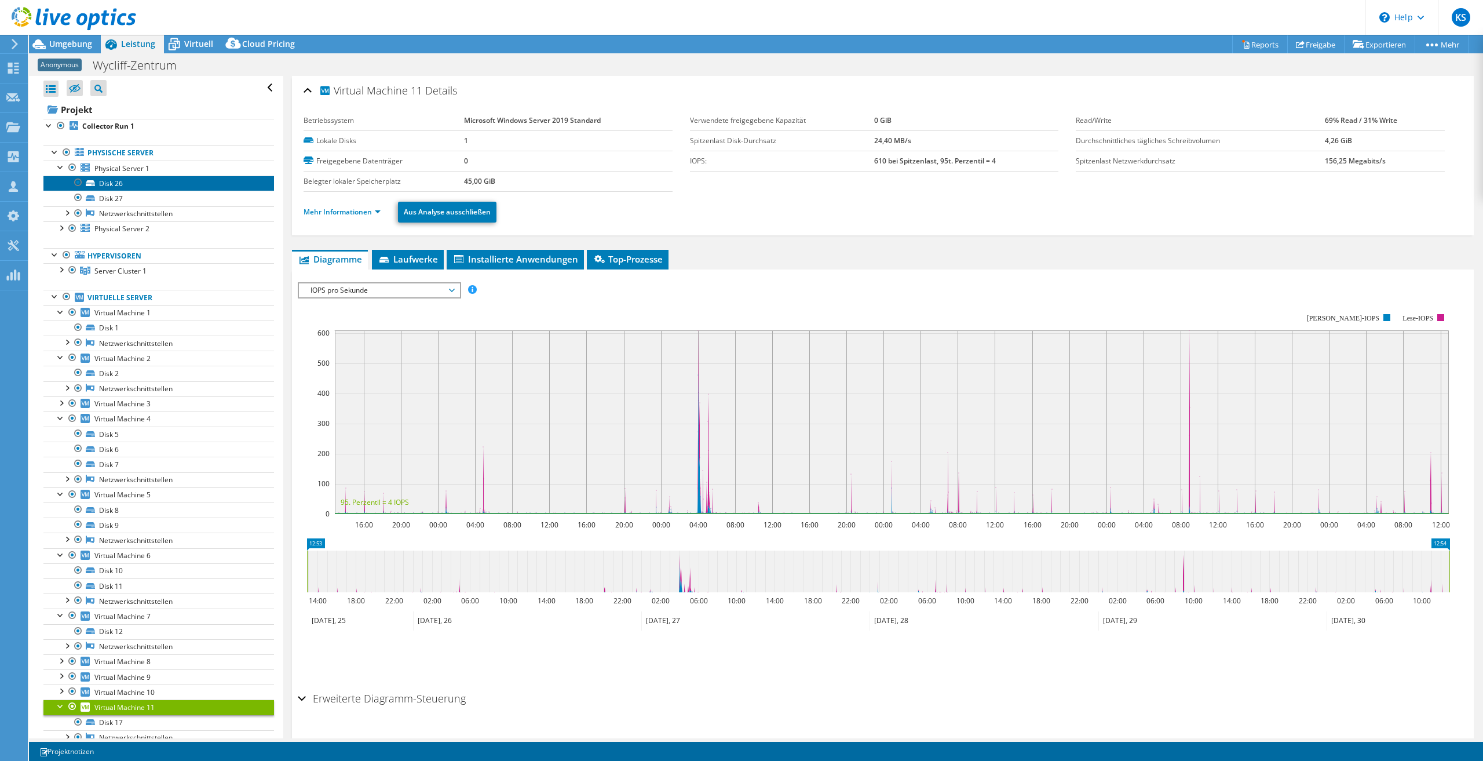
click at [130, 177] on link "Disk 26" at bounding box center [158, 183] width 231 height 15
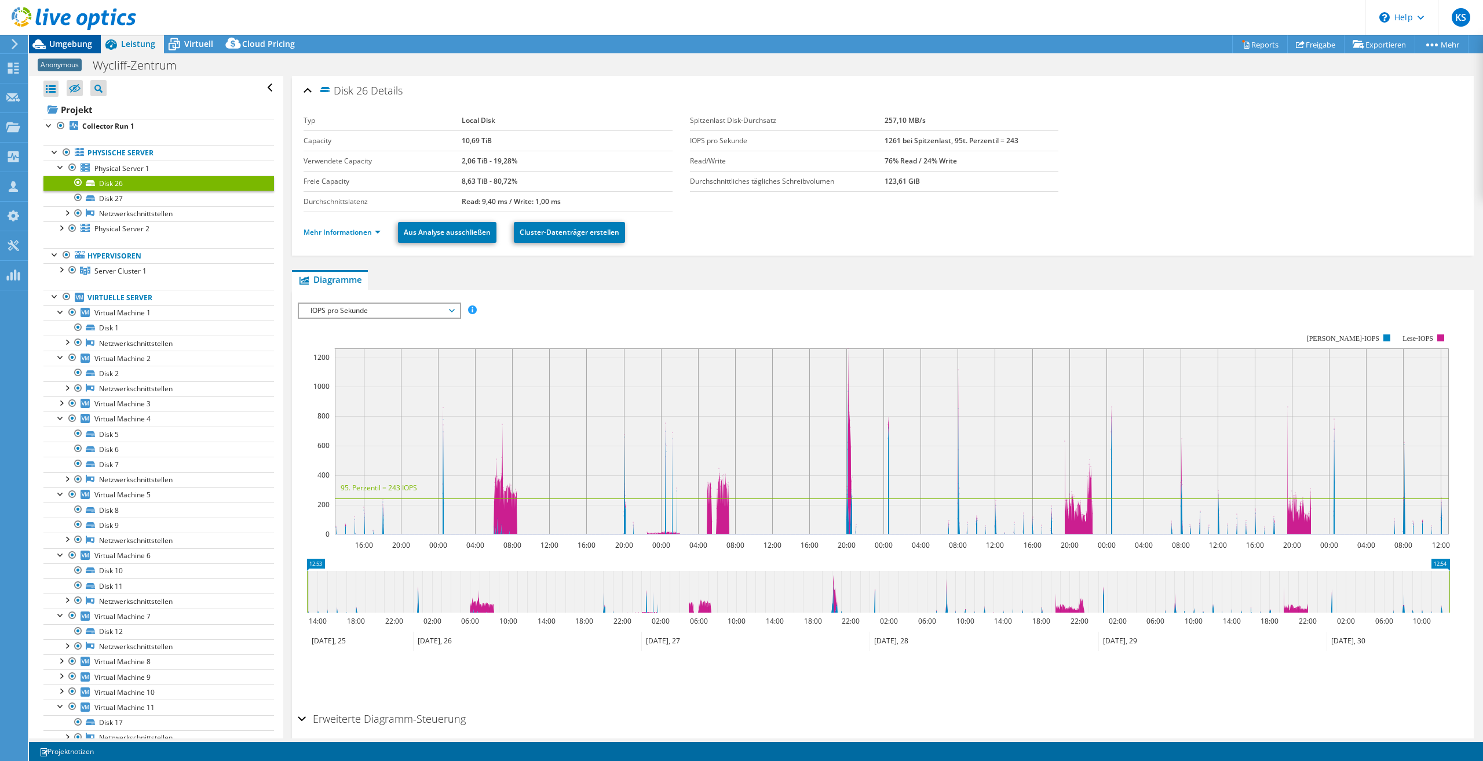
click at [82, 43] on span "Umgebung" at bounding box center [70, 43] width 43 height 11
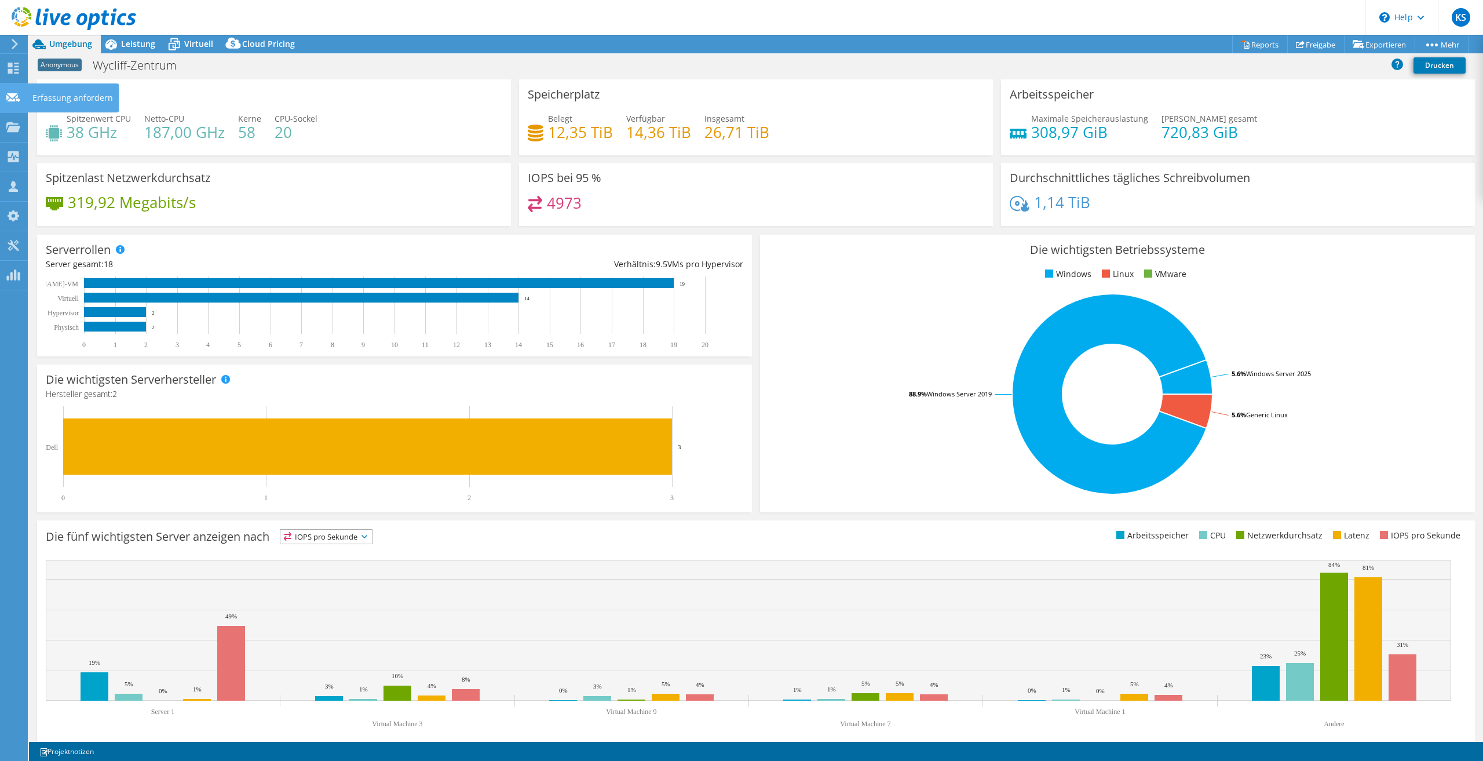
click at [12, 96] on use at bounding box center [13, 97] width 14 height 9
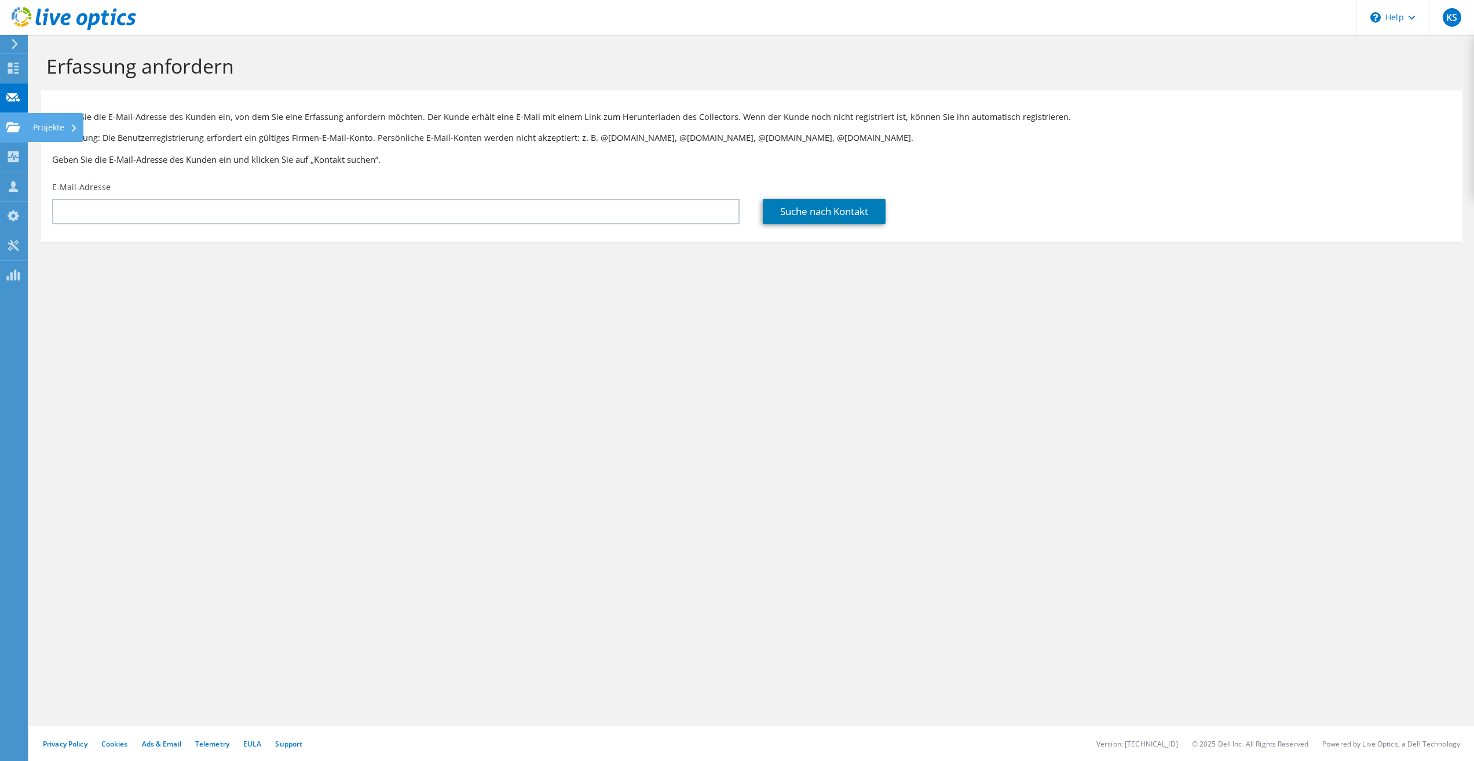
click at [9, 131] on use at bounding box center [13, 127] width 14 height 10
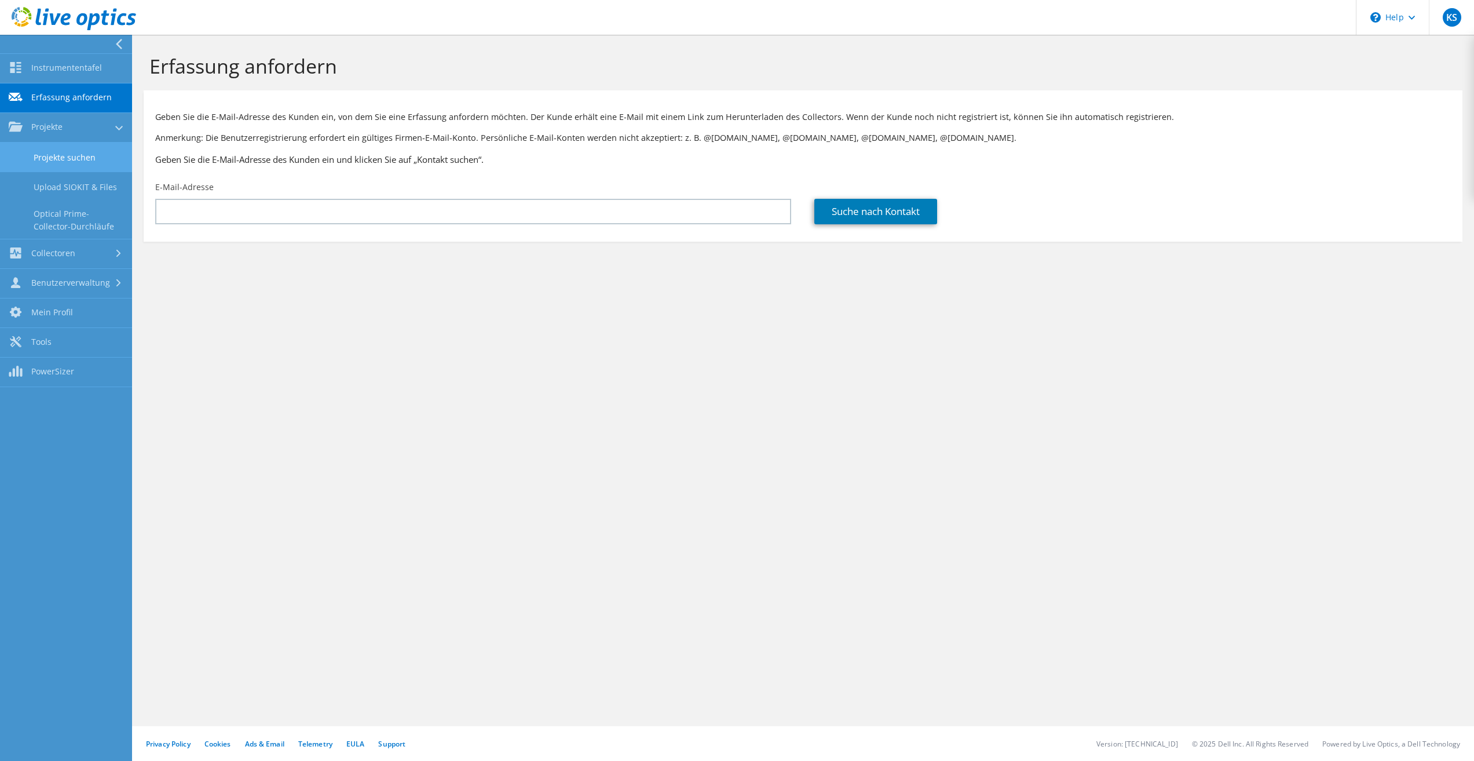
click at [60, 162] on link "Projekte suchen" at bounding box center [66, 158] width 132 height 30
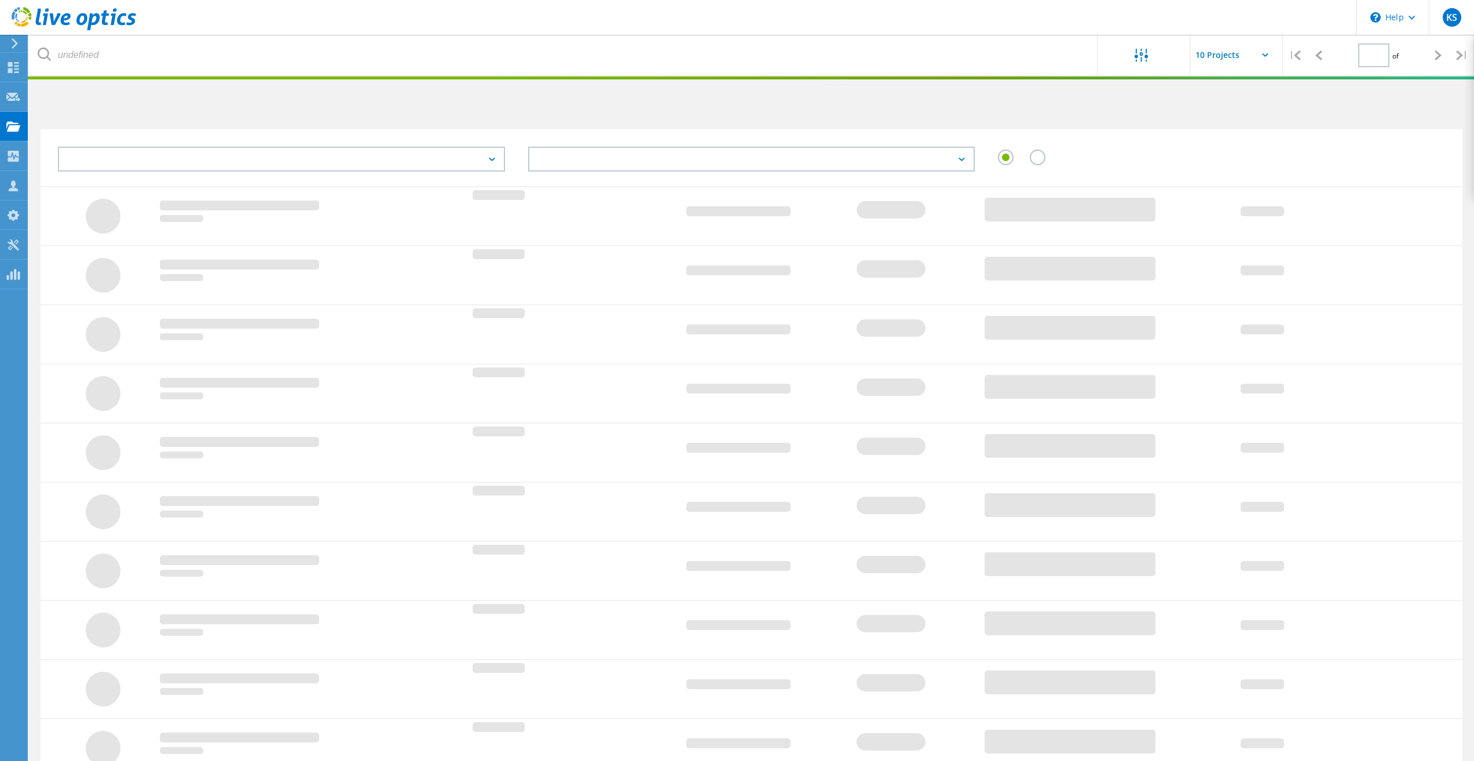
type input "1"
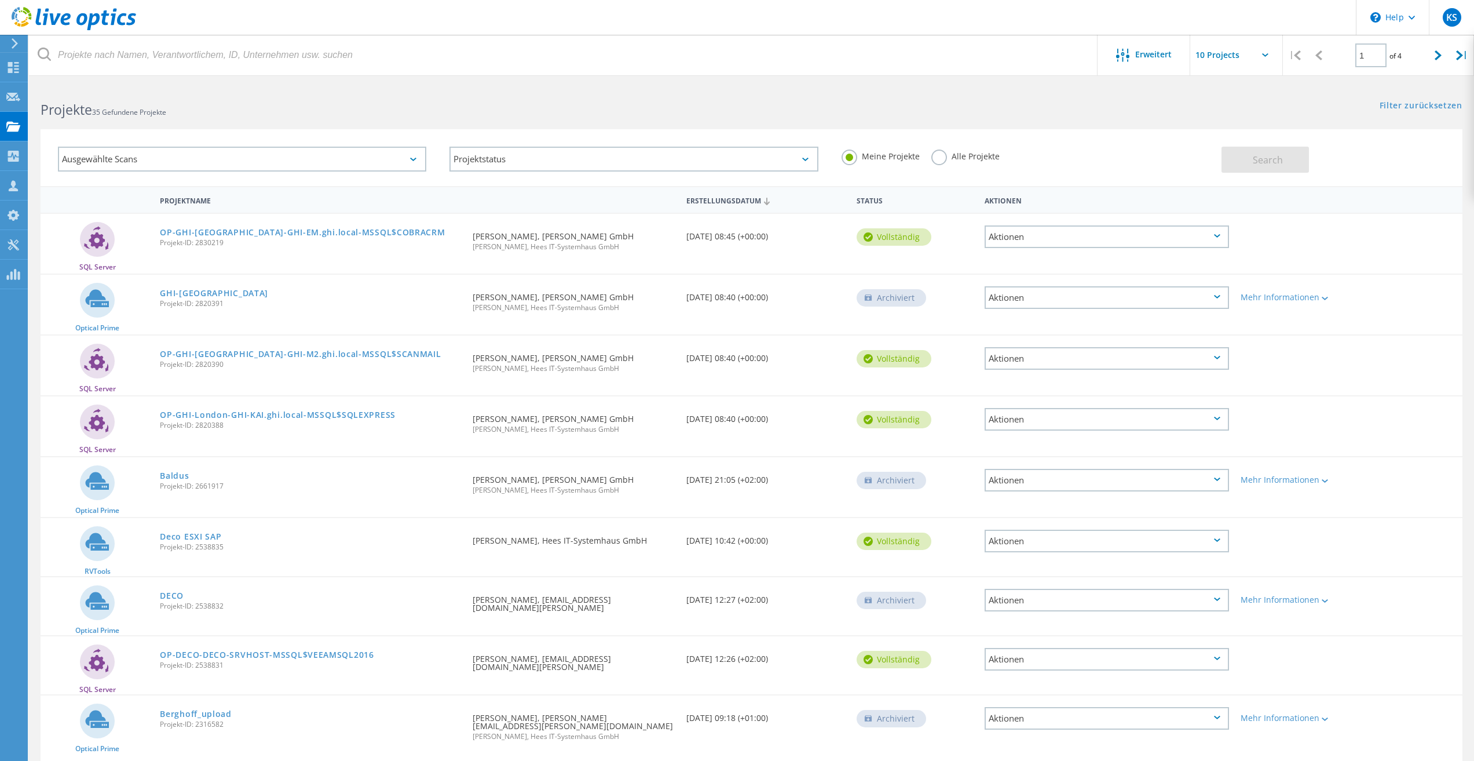
click at [978, 141] on div "Meine Projekte Alle Projekte" at bounding box center [1026, 156] width 392 height 43
click at [965, 157] on label "Alle Projekte" at bounding box center [965, 154] width 68 height 11
click at [0, 0] on input "Alle Projekte" at bounding box center [0, 0] width 0 height 0
click at [1250, 168] on button "Search" at bounding box center [1265, 160] width 87 height 26
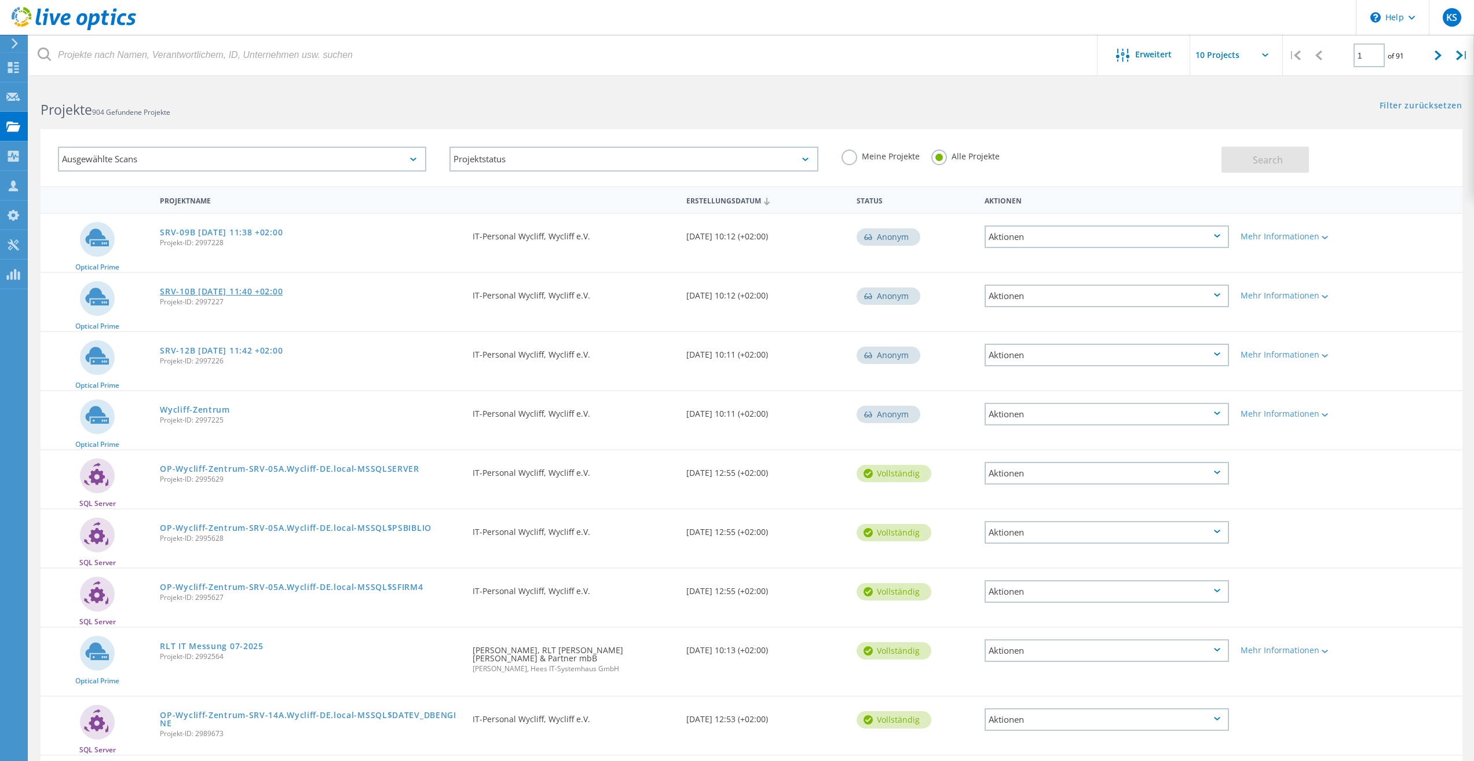
click at [244, 291] on link "SRV-10B [DATE] 11:40 +02:00" at bounding box center [221, 291] width 123 height 8
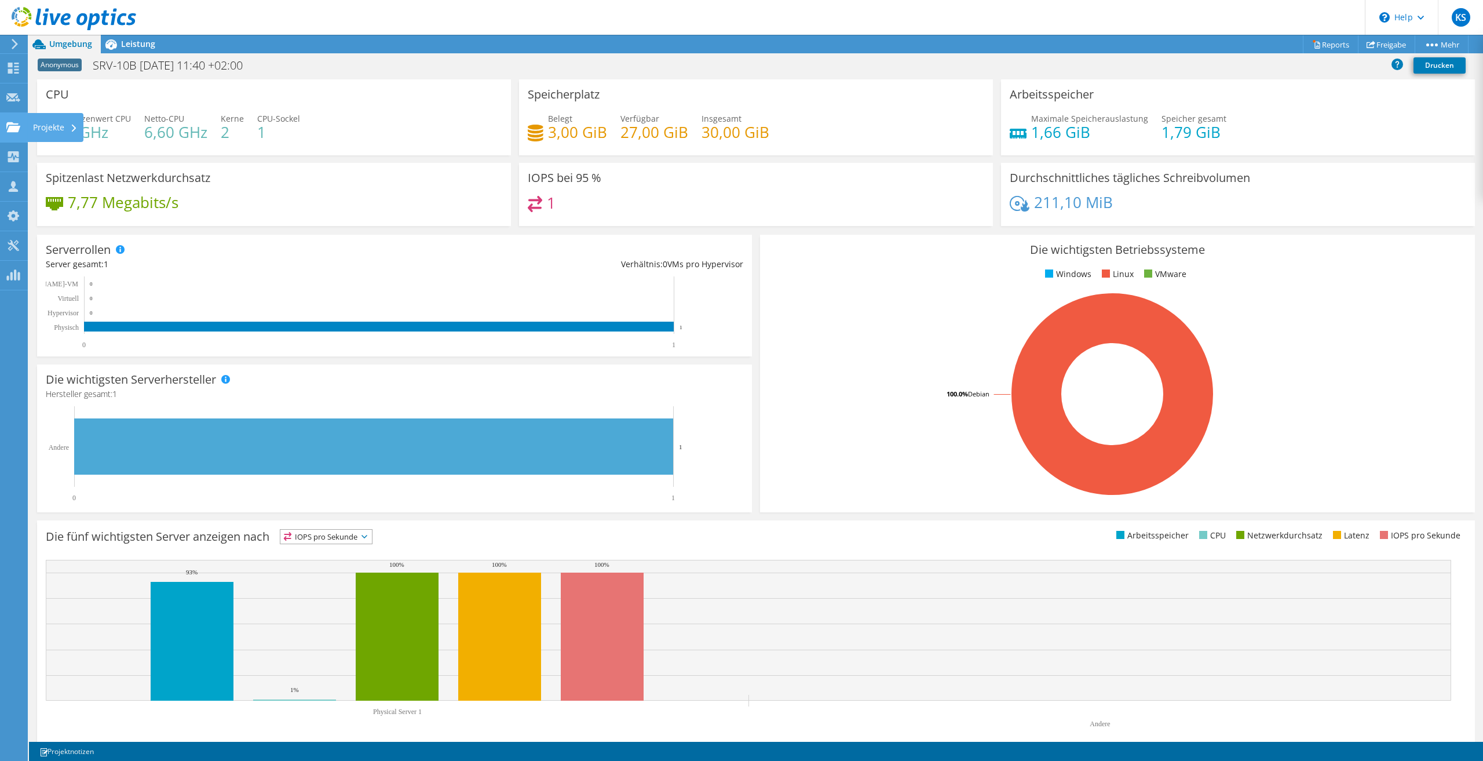
click at [16, 133] on div at bounding box center [13, 128] width 14 height 13
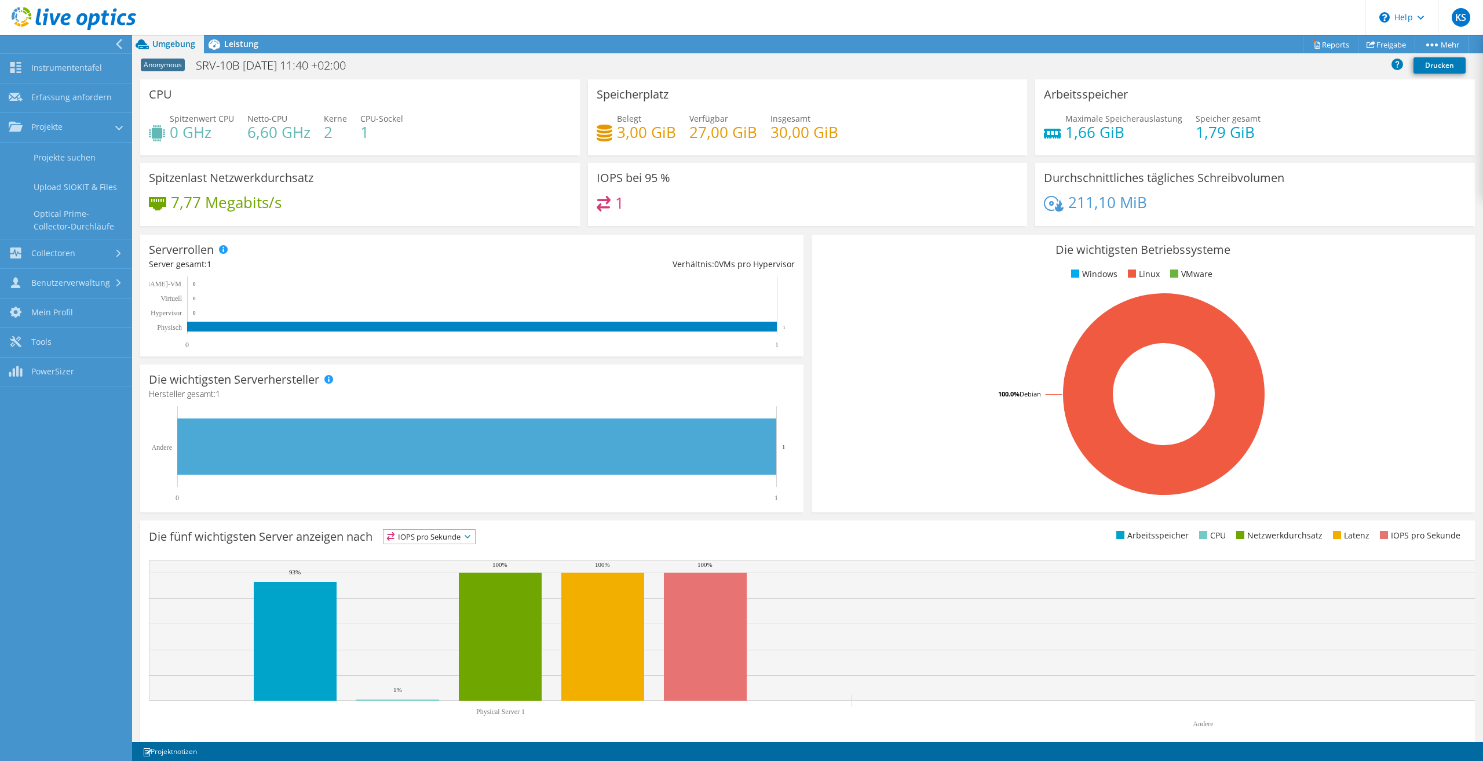
click at [433, 103] on div "CPU Spitzenwert CPU 0 GHz Netto-CPU 6,60 GHz Kerne 2 CPU-Sockel 1" at bounding box center [360, 117] width 440 height 76
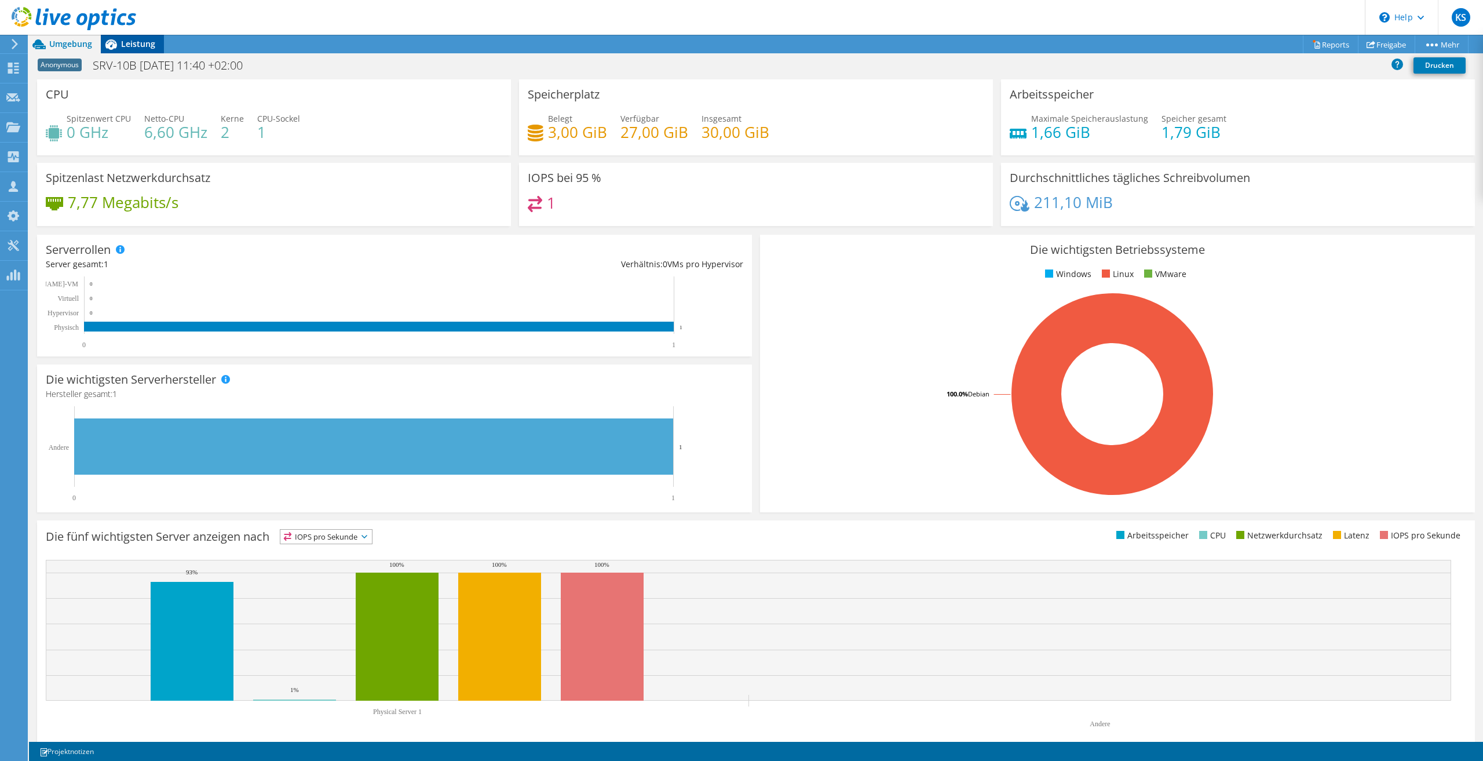
click at [142, 42] on span "Leistung" at bounding box center [138, 43] width 34 height 11
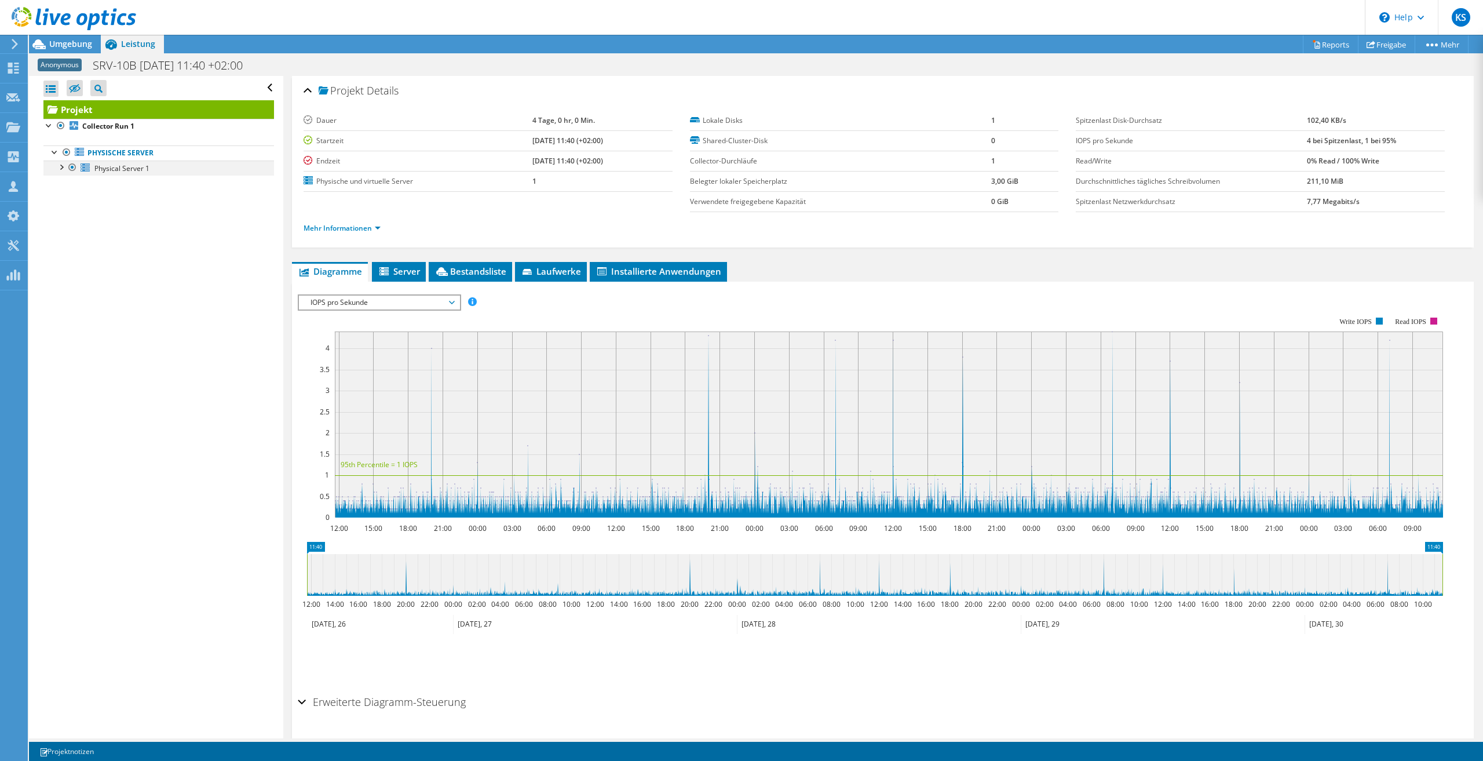
click at [58, 166] on div at bounding box center [61, 166] width 12 height 12
click at [100, 191] on link "Netzwerkschnittstellen" at bounding box center [158, 198] width 231 height 15
click at [107, 184] on link "Disk 1" at bounding box center [158, 183] width 231 height 15
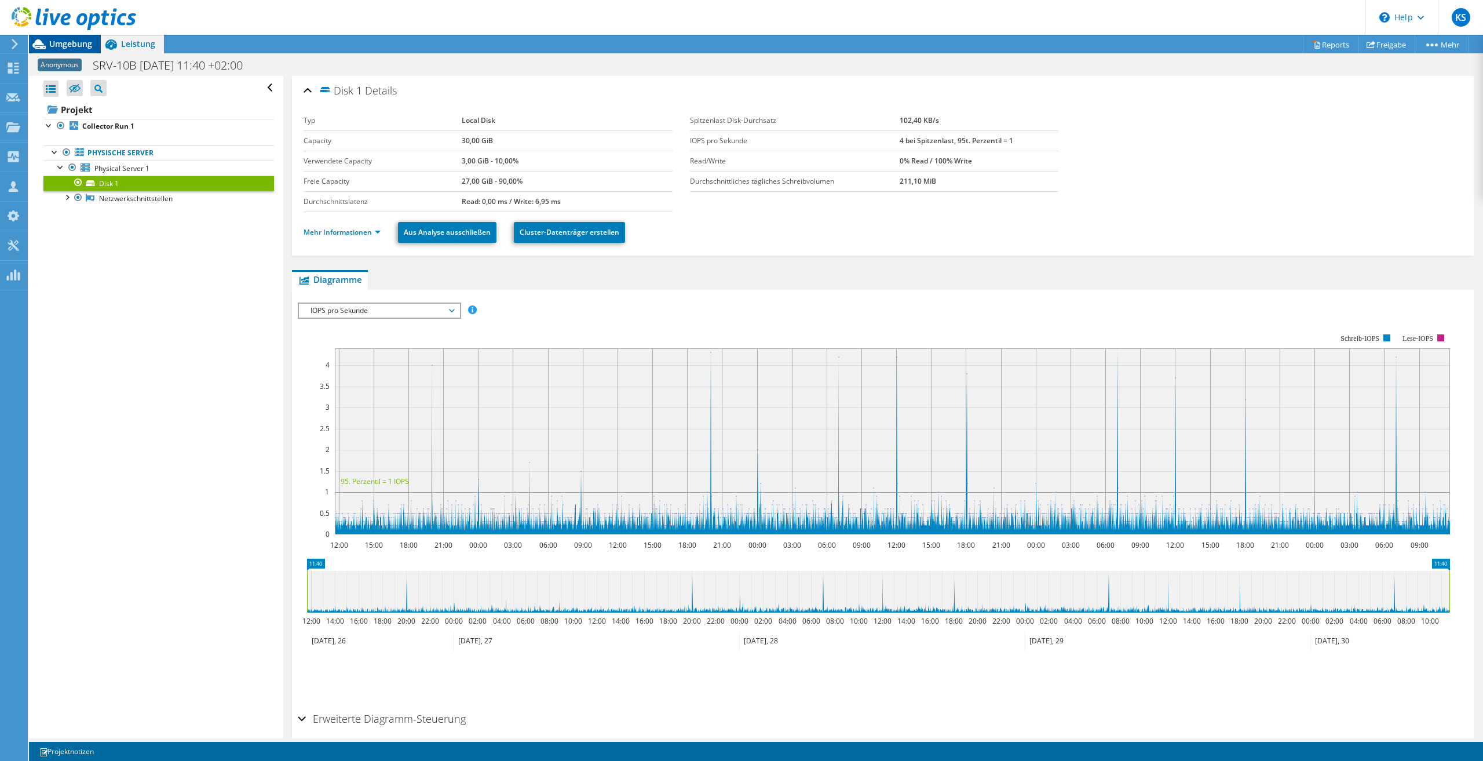
click at [51, 41] on span "Umgebung" at bounding box center [70, 43] width 43 height 11
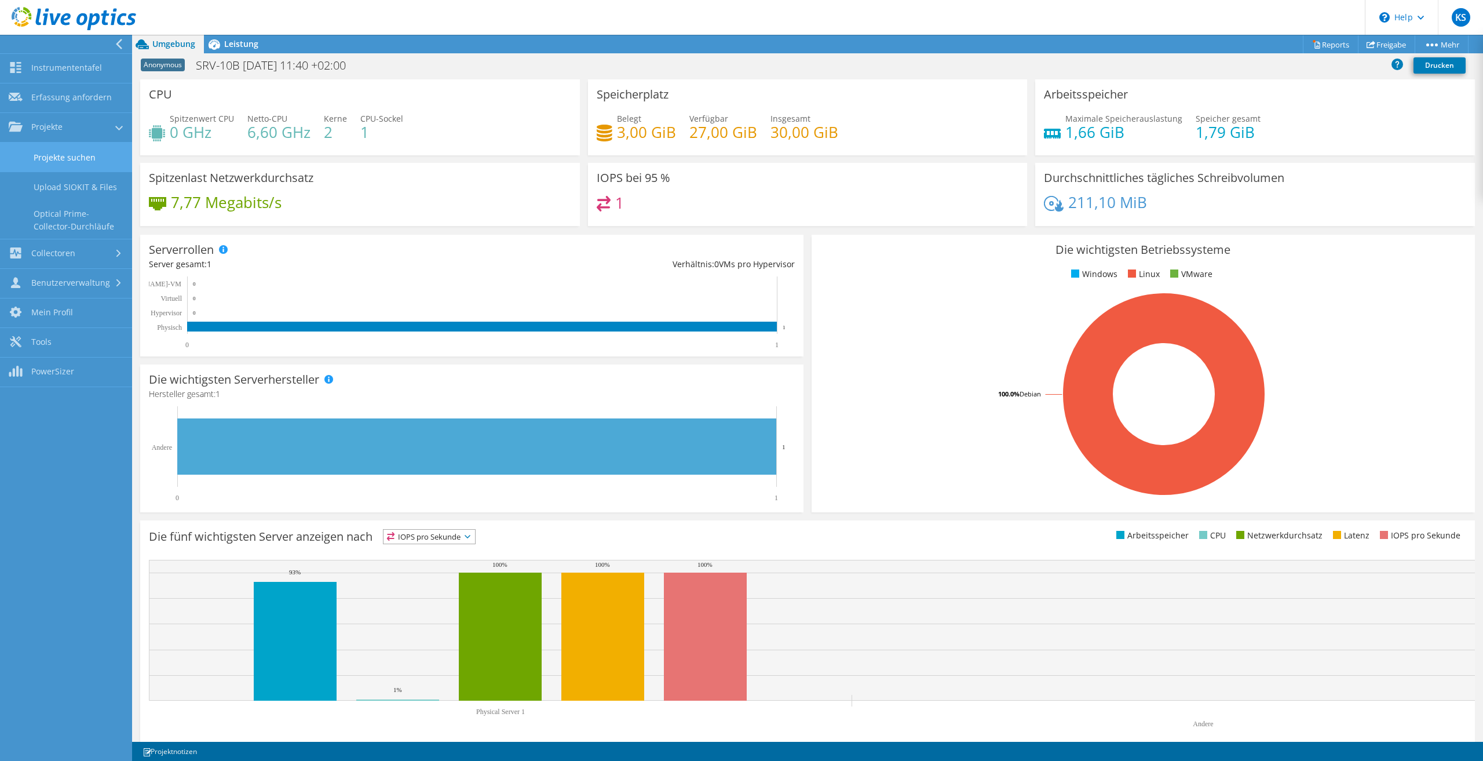
click at [55, 157] on link "Projekte suchen" at bounding box center [66, 158] width 132 height 30
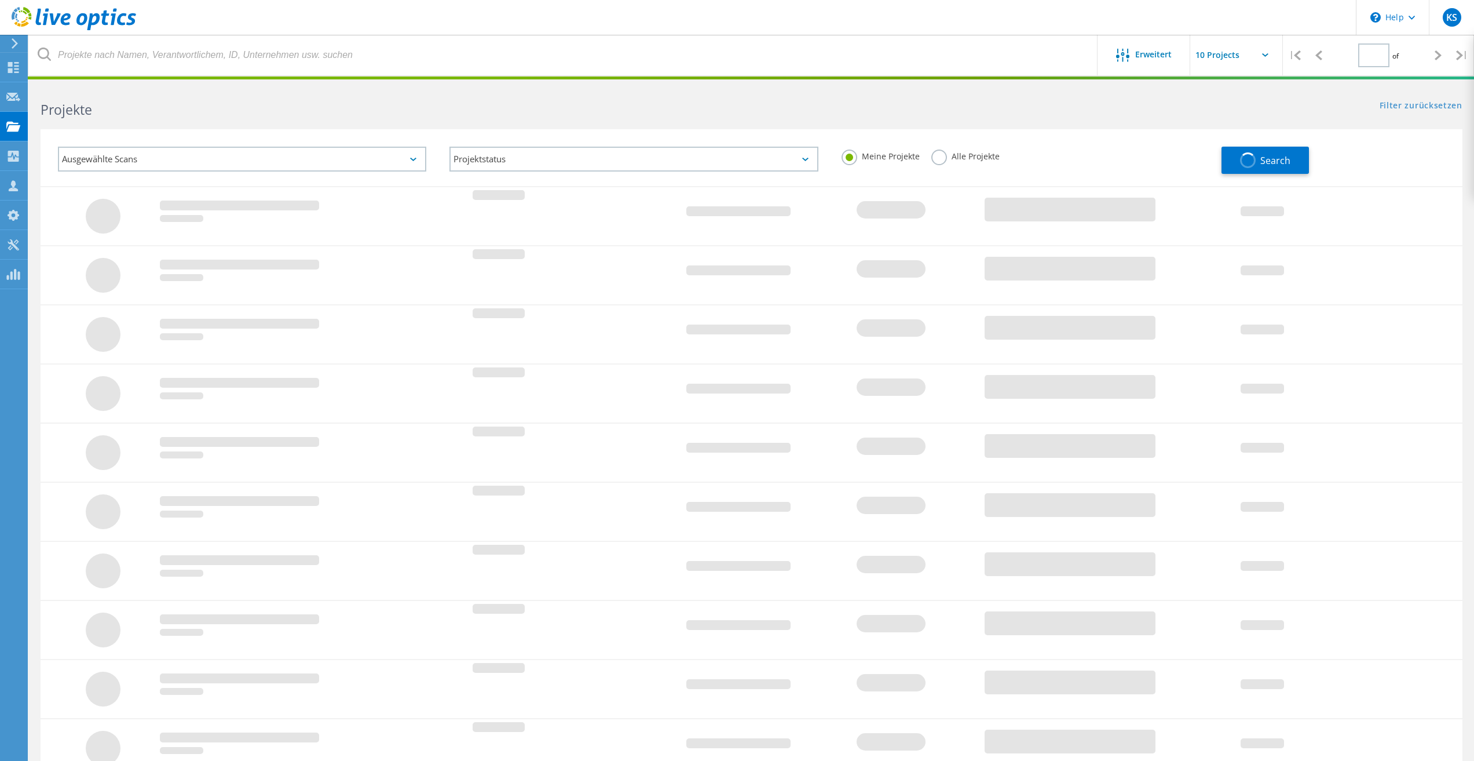
type input "1"
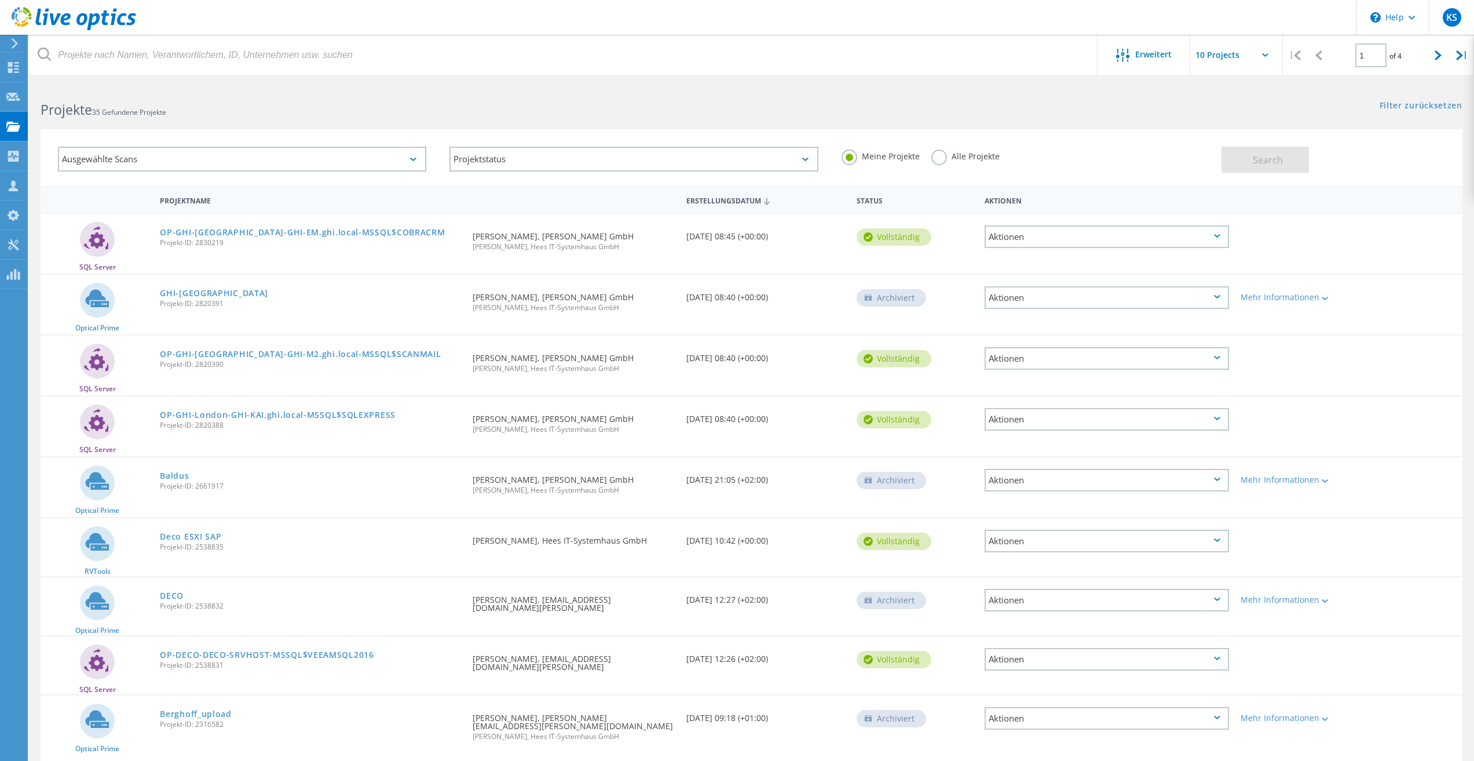
click at [949, 152] on label "Alle Projekte" at bounding box center [965, 154] width 68 height 11
click at [0, 0] on input "Alle Projekte" at bounding box center [0, 0] width 0 height 0
click at [1282, 164] on button "Search" at bounding box center [1265, 160] width 87 height 26
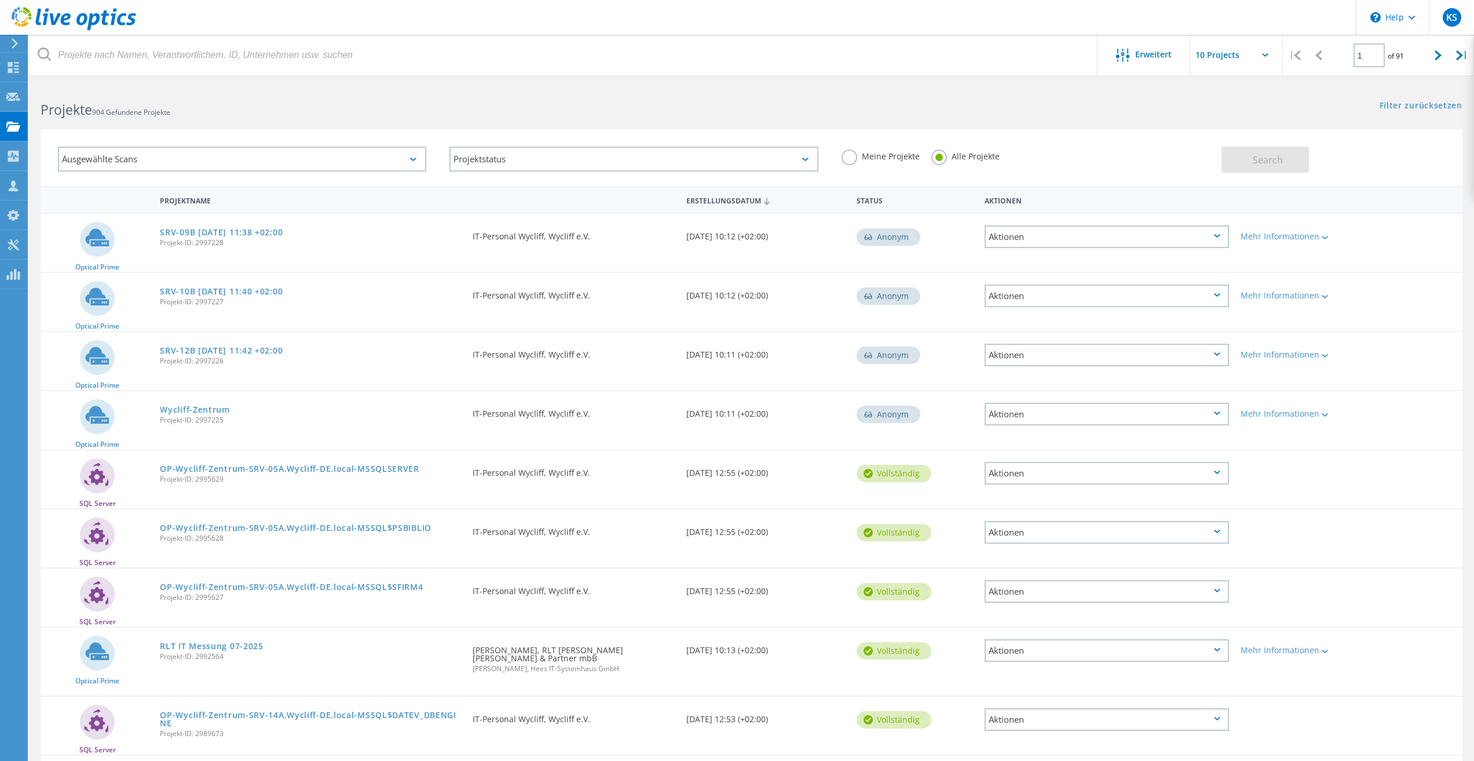
click at [231, 238] on div "SRV-09B 2025-07-26 11:38 +02:00 Projekt-ID: 2997228" at bounding box center [310, 236] width 313 height 44
click at [243, 235] on link "SRV-09B [DATE] 11:38 +02:00" at bounding box center [221, 232] width 123 height 8
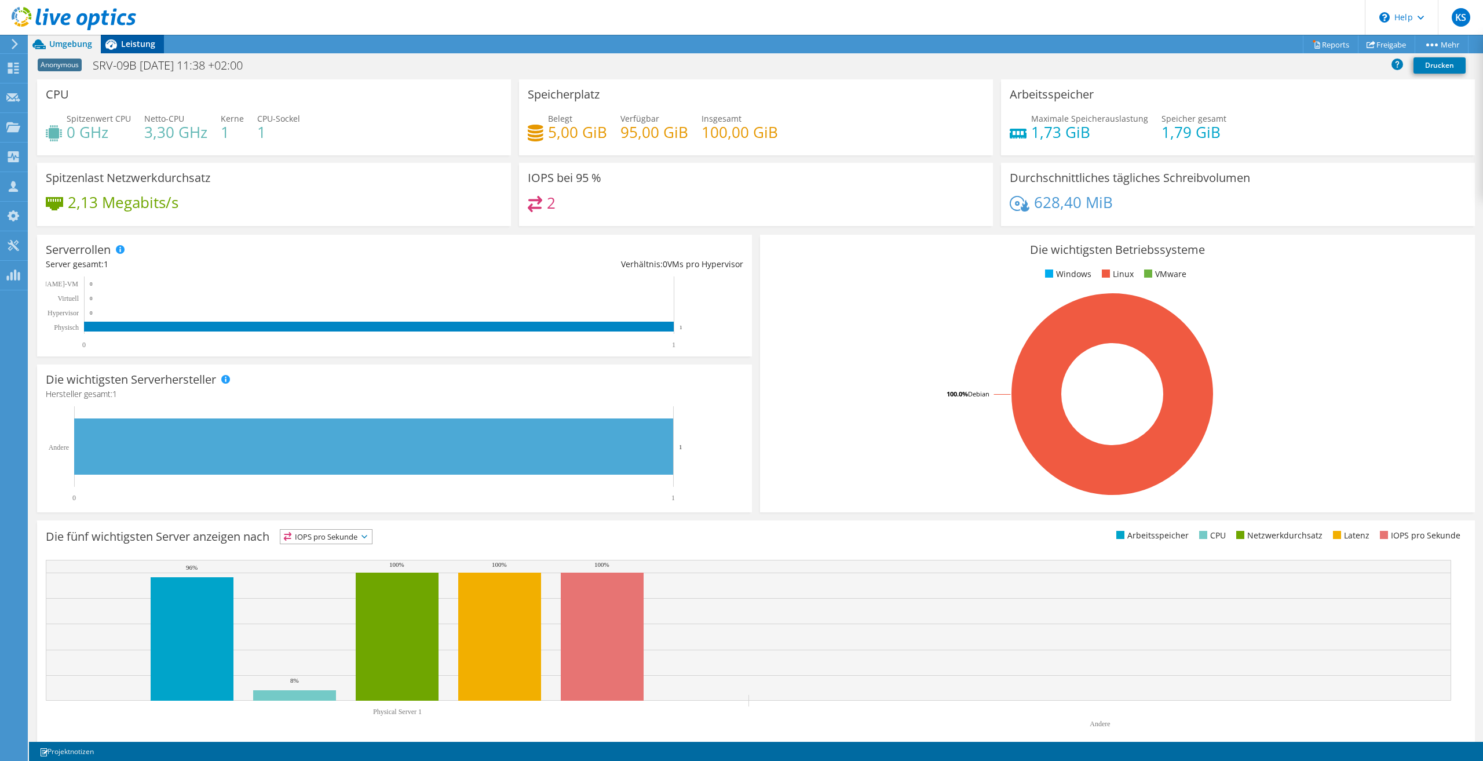
click at [134, 45] on span "Leistung" at bounding box center [138, 43] width 34 height 11
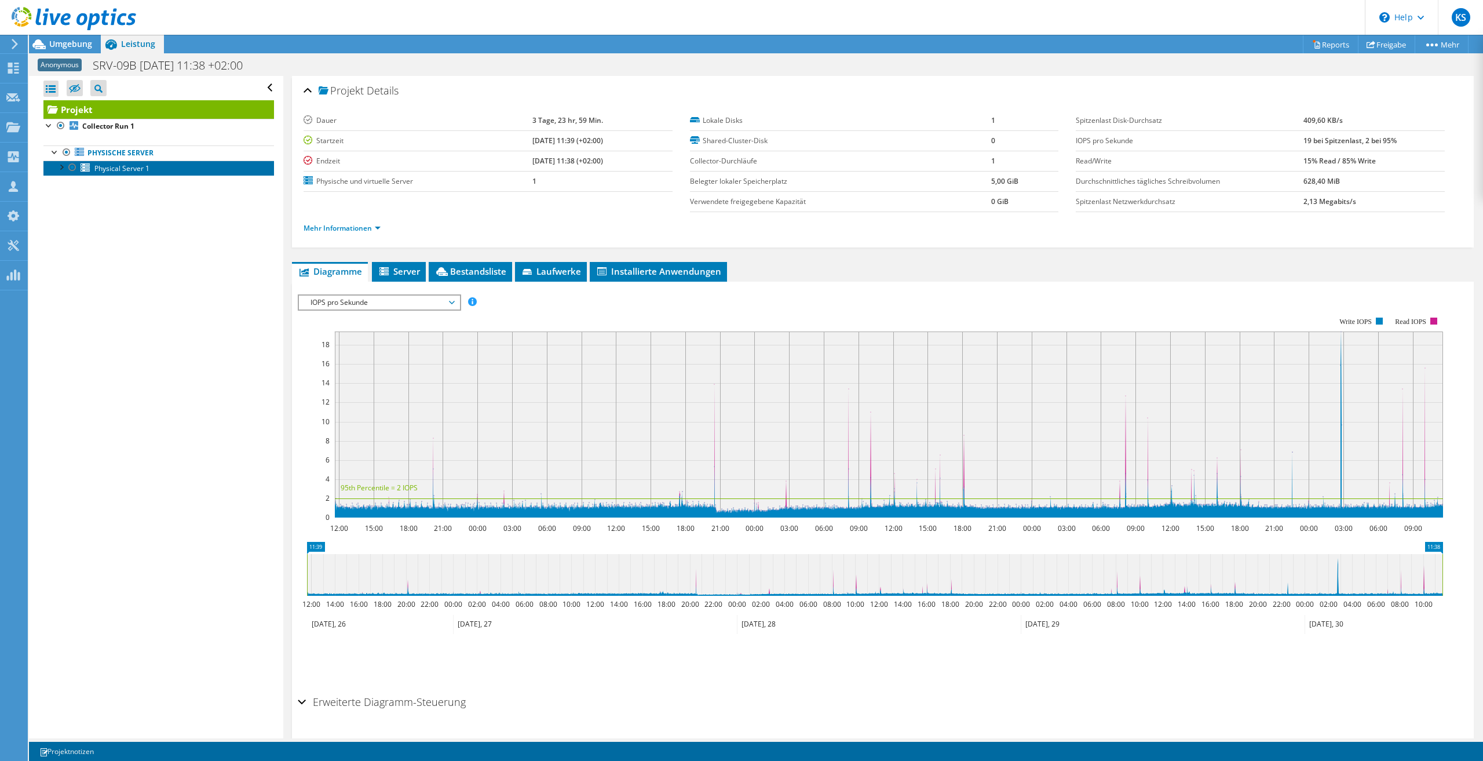
click at [60, 176] on link "Physical Server 1" at bounding box center [158, 167] width 231 height 15
